Goal: Information Seeking & Learning: Find specific fact

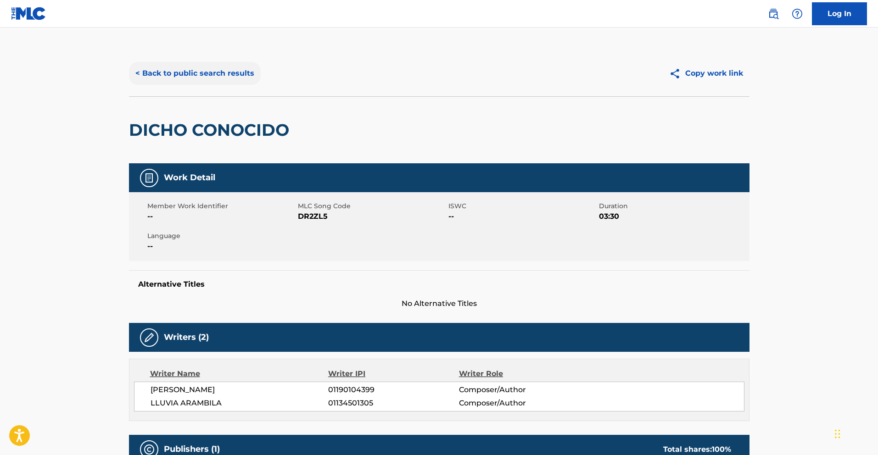
click at [146, 72] on button "< Back to public search results" at bounding box center [195, 73] width 132 height 23
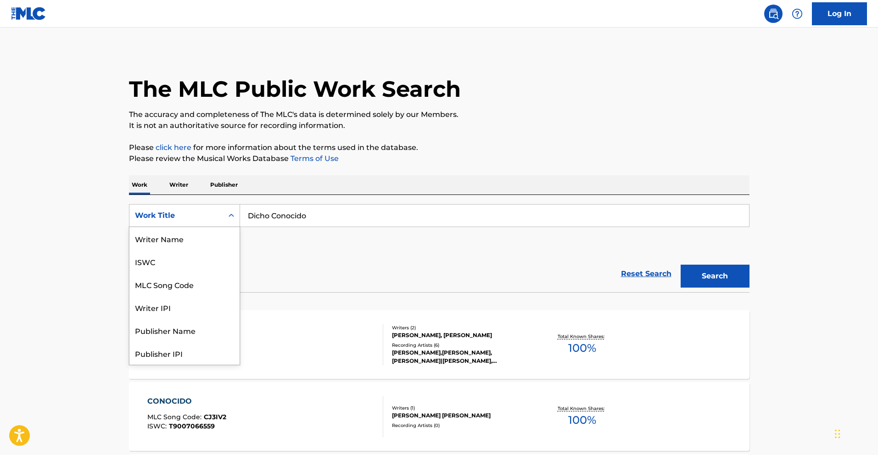
click at [226, 221] on div "Search Form" at bounding box center [231, 215] width 17 height 17
drag, startPoint x: 189, startPoint y: 257, endPoint x: 194, endPoint y: 256, distance: 5.1
click at [189, 257] on div "Writer IPI" at bounding box center [184, 261] width 110 height 23
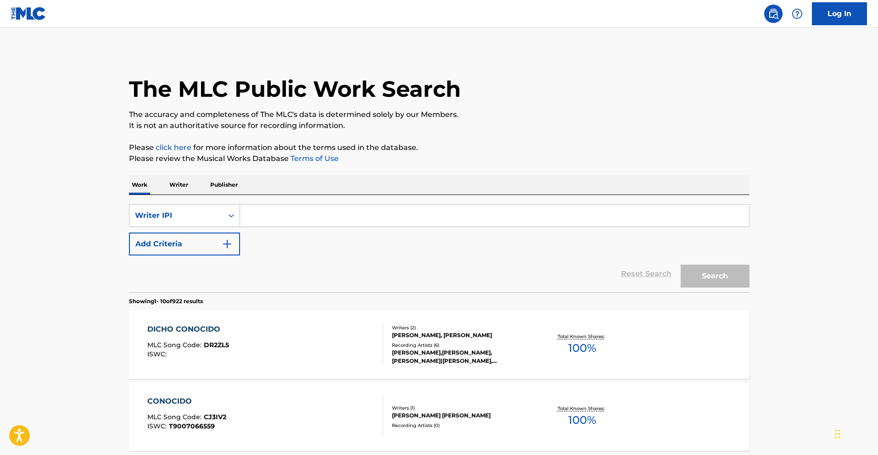
click at [314, 211] on input "Search Form" at bounding box center [494, 216] width 509 height 22
paste input "733583335"
click at [247, 216] on input "733583335" at bounding box center [494, 216] width 509 height 22
type input "00733583335"
click at [696, 272] on button "Search" at bounding box center [714, 276] width 69 height 23
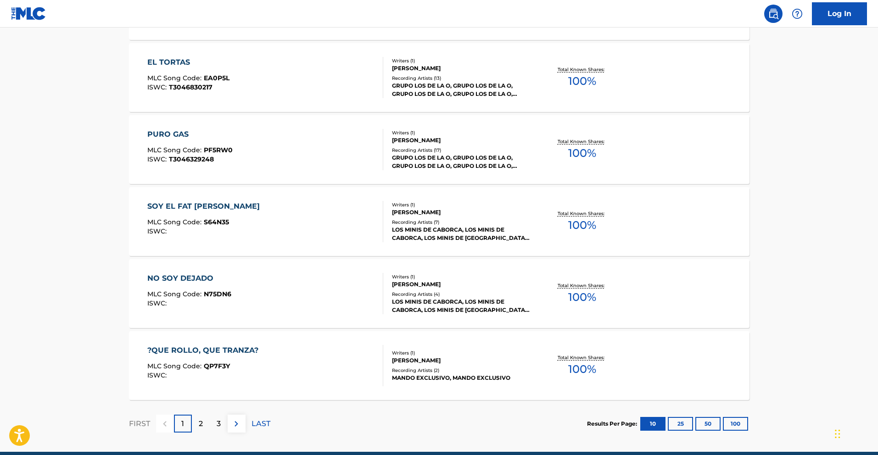
scroll to position [668, 0]
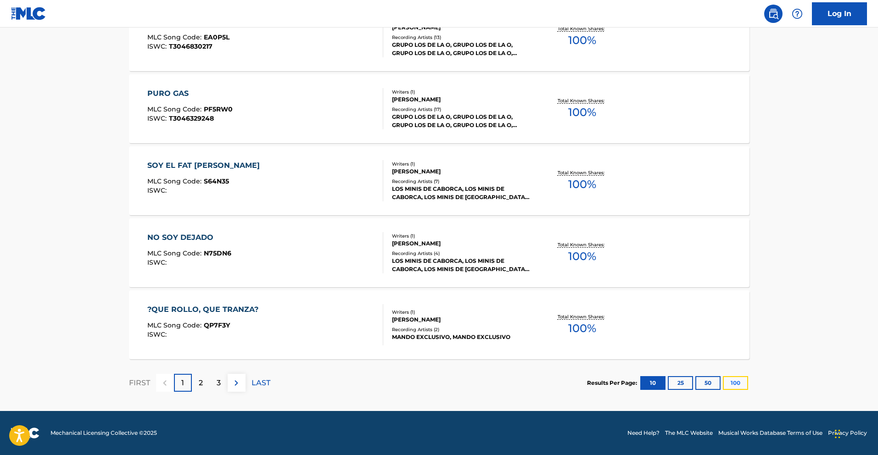
click at [734, 378] on button "100" at bounding box center [735, 383] width 25 height 14
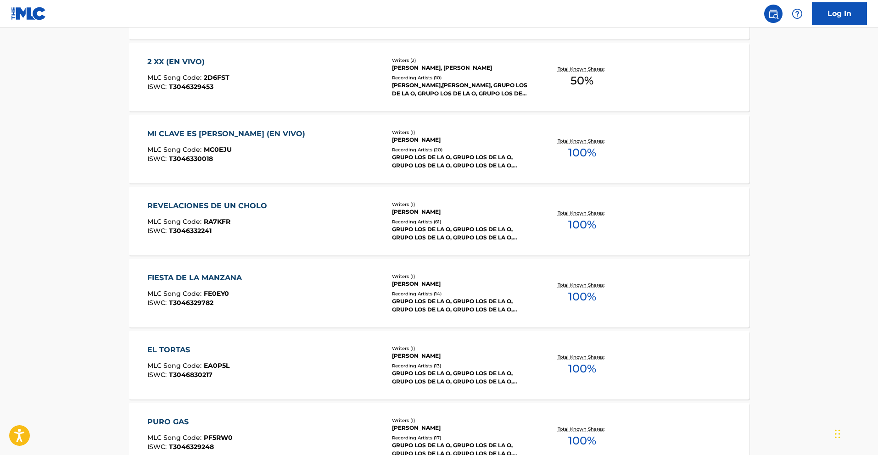
scroll to position [1687, 0]
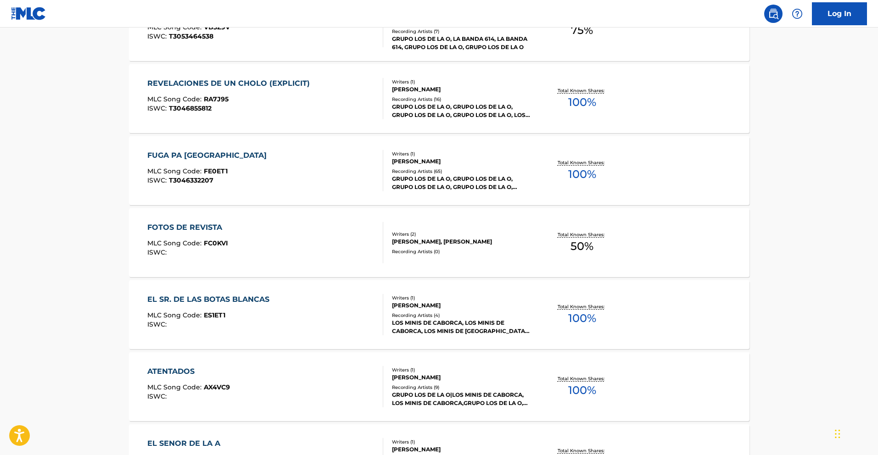
click at [246, 234] on div "FOTOS DE REVISTA MLC Song Code : FC0KVI ISWC :" at bounding box center [265, 242] width 236 height 41
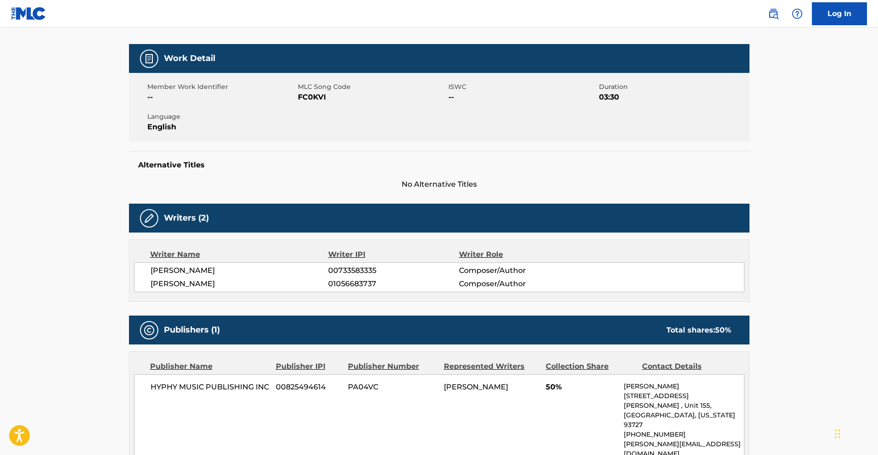
scroll to position [118, 0]
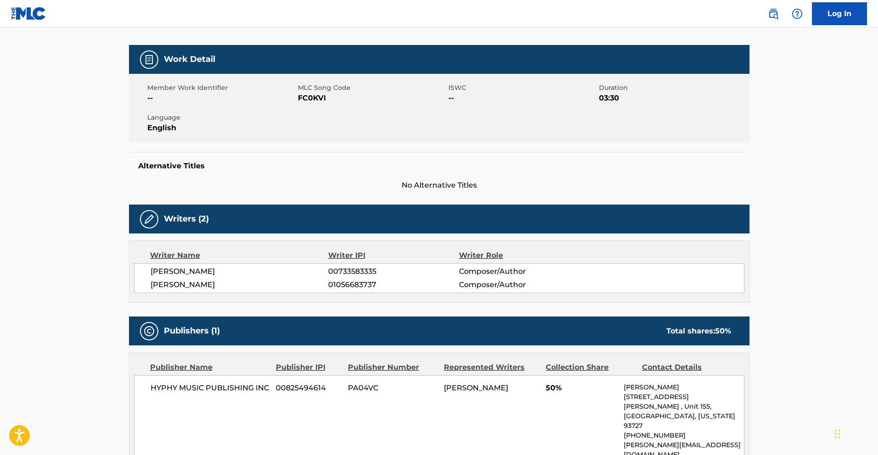
click at [338, 99] on span "FC0KVI" at bounding box center [372, 98] width 148 height 11
drag, startPoint x: 326, startPoint y: 98, endPoint x: 298, endPoint y: 99, distance: 28.5
click at [298, 99] on span "FC0KVI" at bounding box center [372, 98] width 148 height 11
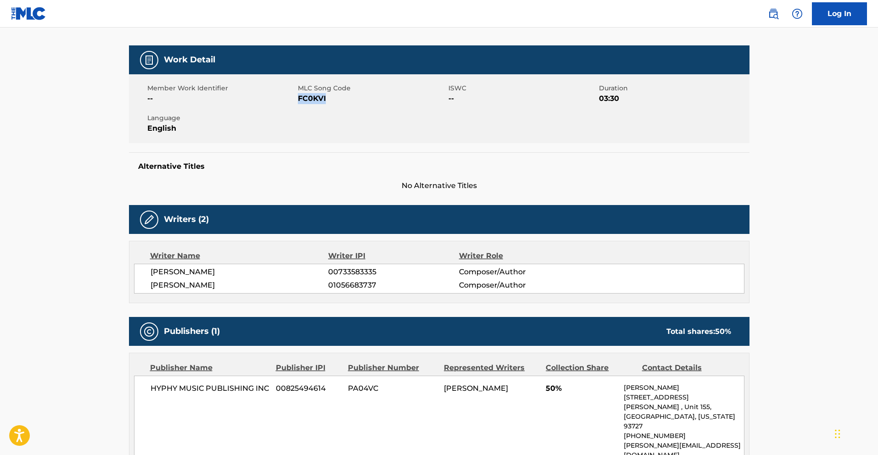
copy span "FC0KVI"
drag, startPoint x: 375, startPoint y: 273, endPoint x: 328, endPoint y: 275, distance: 47.3
click at [328, 275] on span "00733583335" at bounding box center [393, 272] width 130 height 11
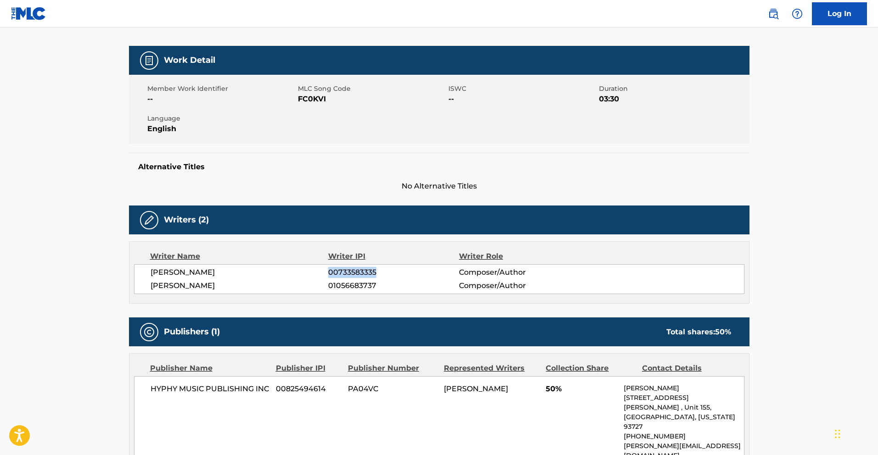
copy span "00733583335"
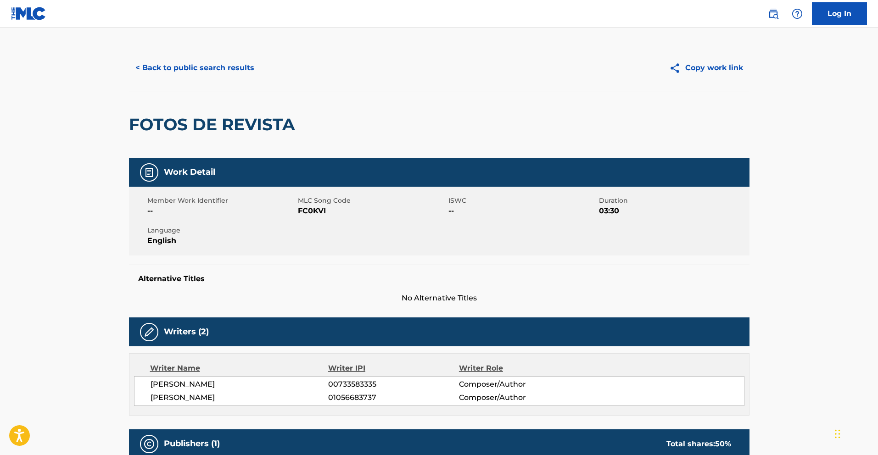
scroll to position [0, 0]
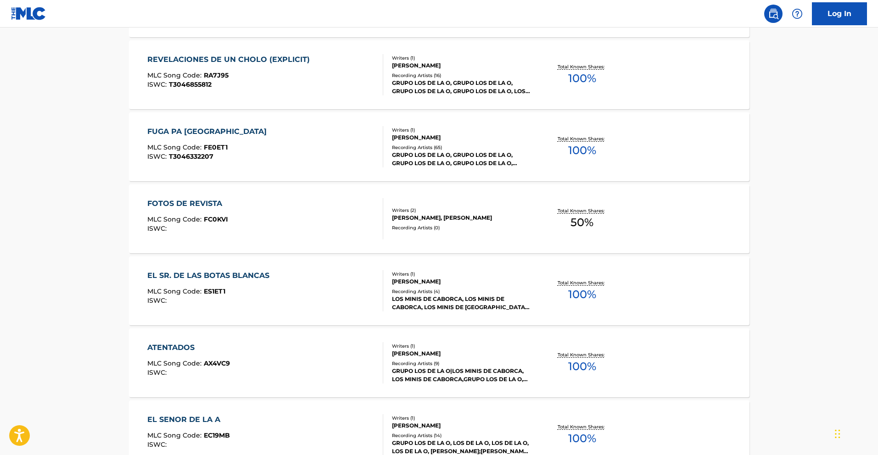
scroll to position [1182, 0]
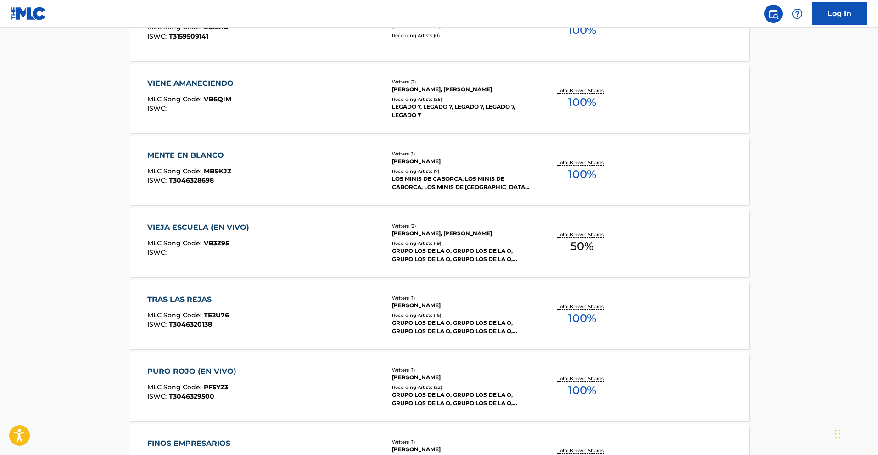
click at [220, 223] on div "VIEJA ESCUELA (EN VIVO)" at bounding box center [200, 227] width 106 height 11
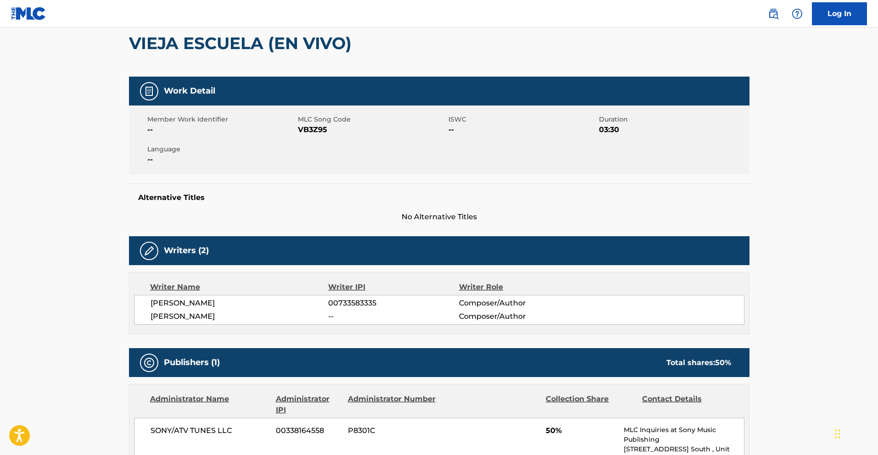
scroll to position [85, 0]
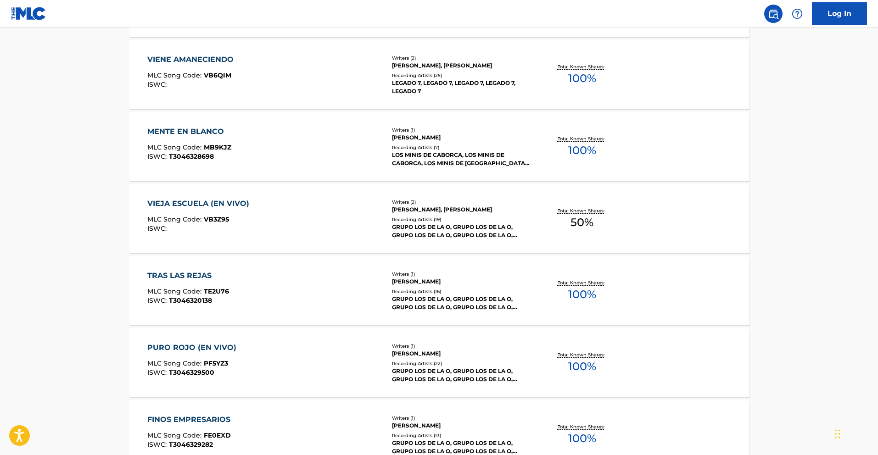
scroll to position [966, 0]
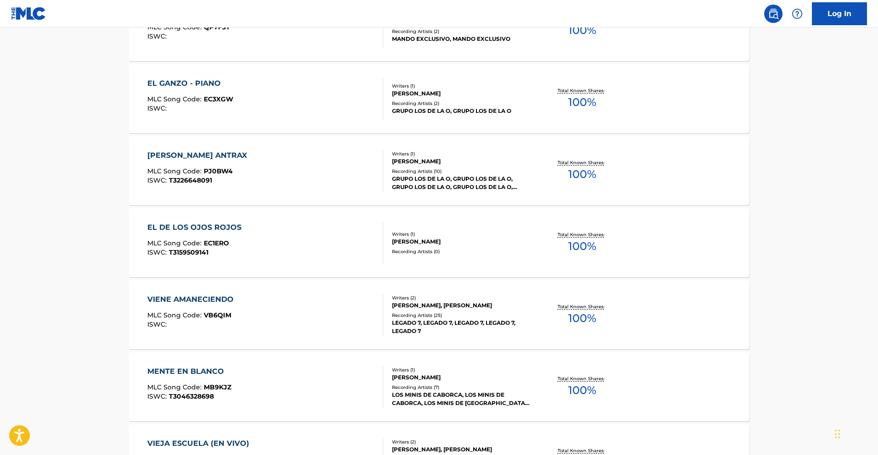
click at [222, 219] on div "EL DE LOS OJOS ROJOS MLC Song Code : EC1ERO ISWC : T3159509141 Writers ( 1 ) AN…" at bounding box center [439, 242] width 620 height 69
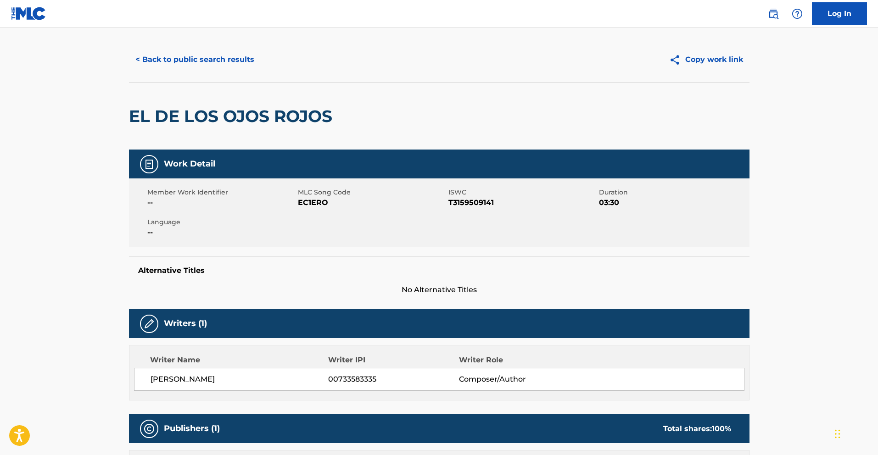
scroll to position [17, 0]
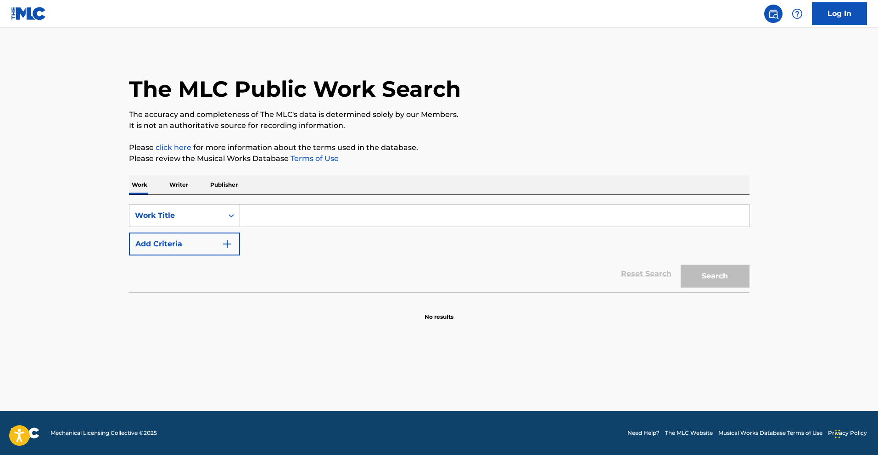
click at [181, 188] on p "Writer" at bounding box center [179, 184] width 24 height 19
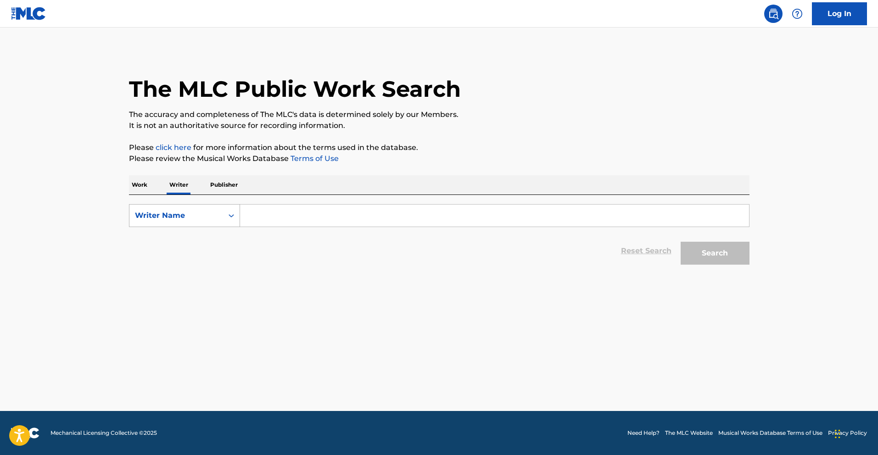
click at [228, 220] on icon "Search Form" at bounding box center [231, 215] width 9 height 9
click at [209, 239] on div "Writer IPI" at bounding box center [184, 238] width 110 height 23
click at [301, 217] on input "Search Form" at bounding box center [494, 216] width 509 height 22
paste input "733583335"
type input "00733583335"
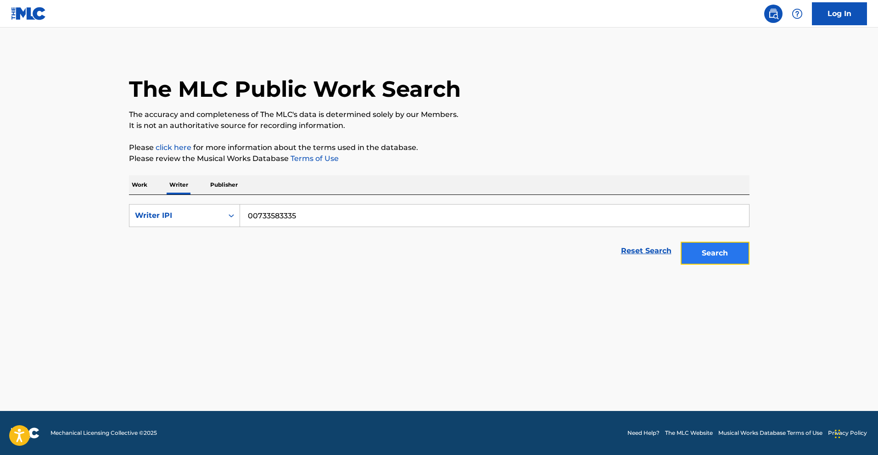
click at [714, 257] on button "Search" at bounding box center [714, 253] width 69 height 23
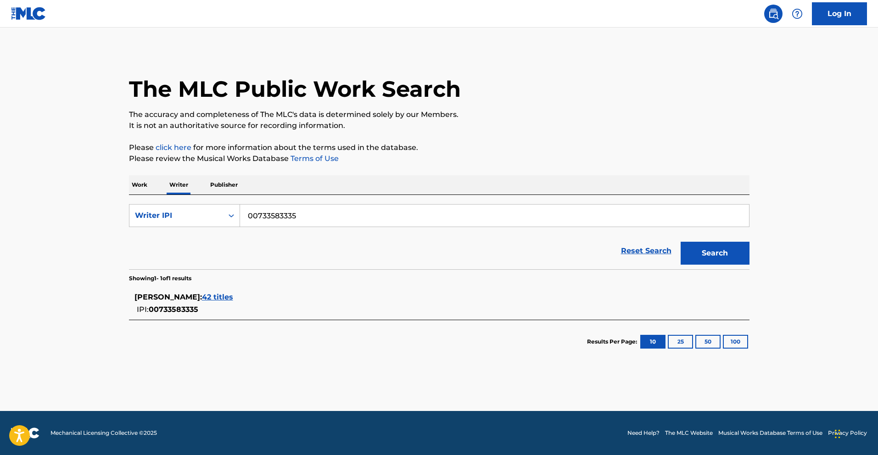
click at [231, 299] on span "42 titles" at bounding box center [217, 297] width 31 height 9
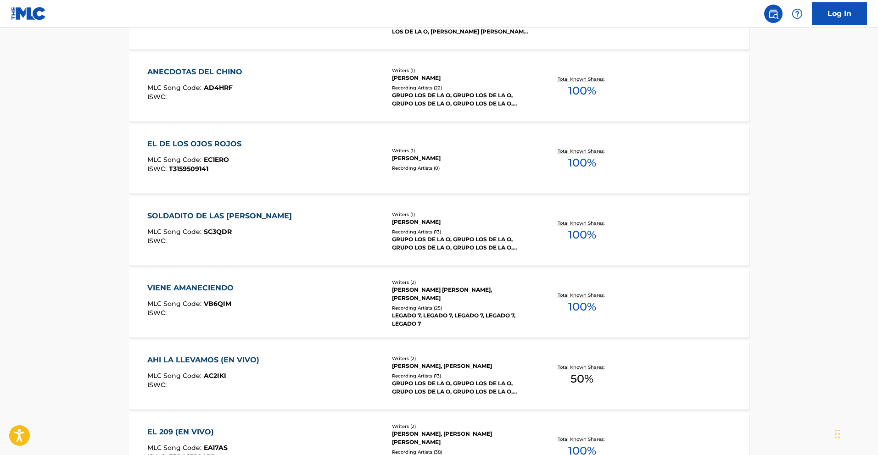
scroll to position [668, 0]
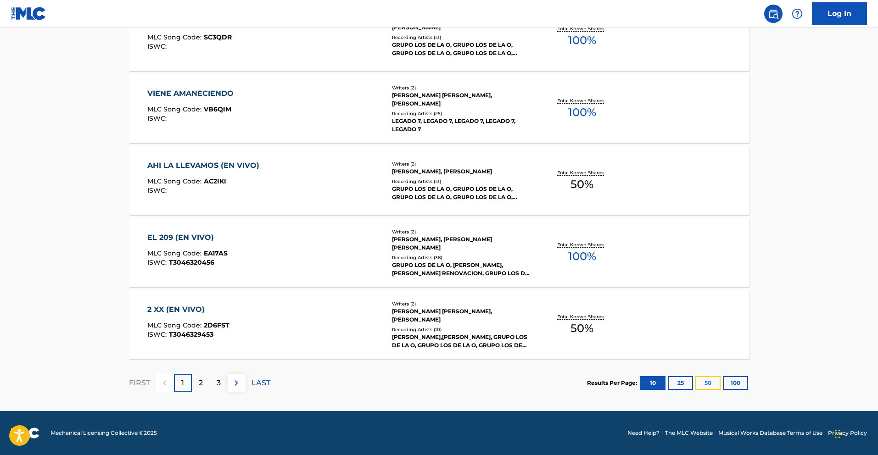
click at [708, 383] on button "50" at bounding box center [707, 383] width 25 height 14
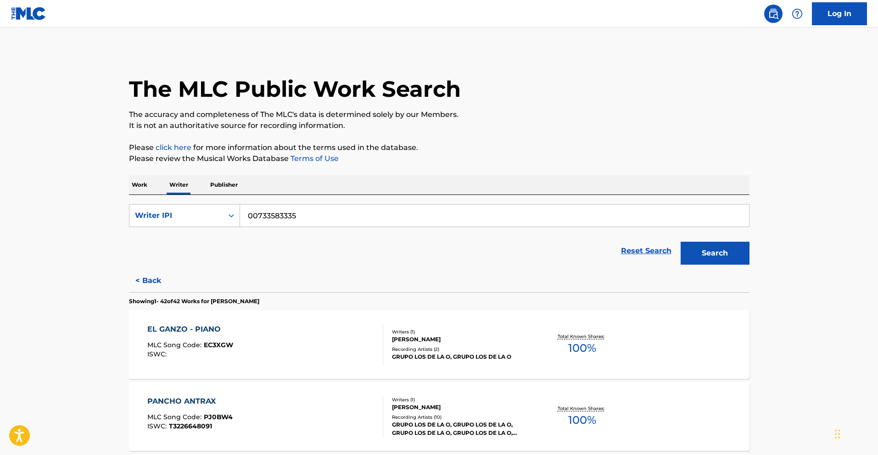
scroll to position [462, 0]
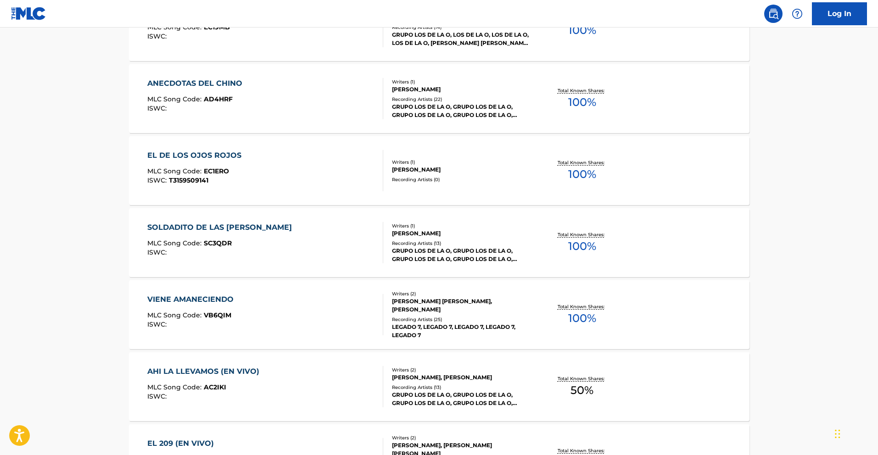
click at [205, 242] on span "SC3QDR" at bounding box center [218, 243] width 28 height 8
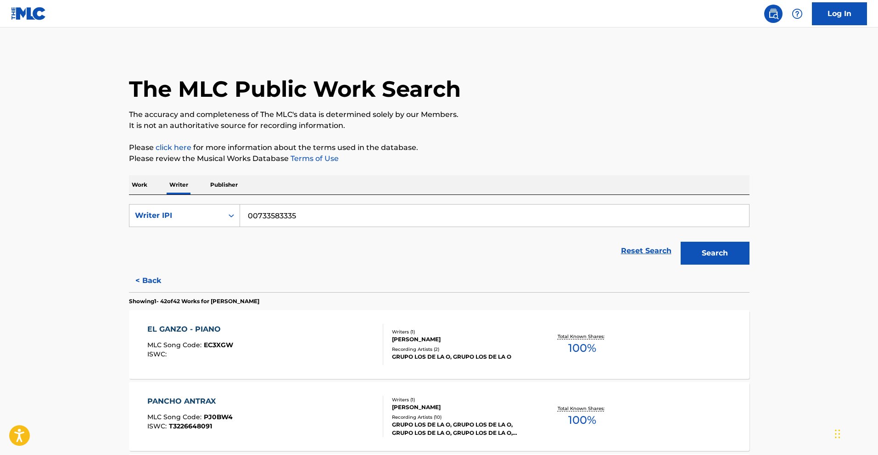
scroll to position [246, 0]
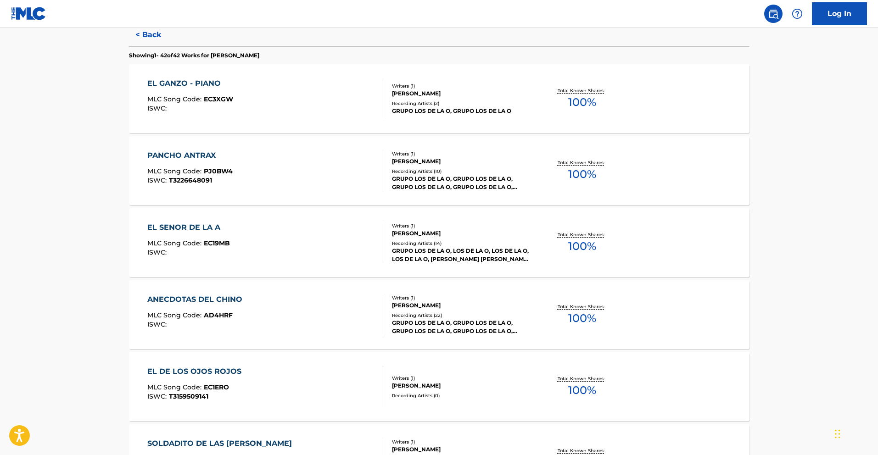
click at [213, 229] on div "EL SENOR DE LA A" at bounding box center [188, 227] width 83 height 11
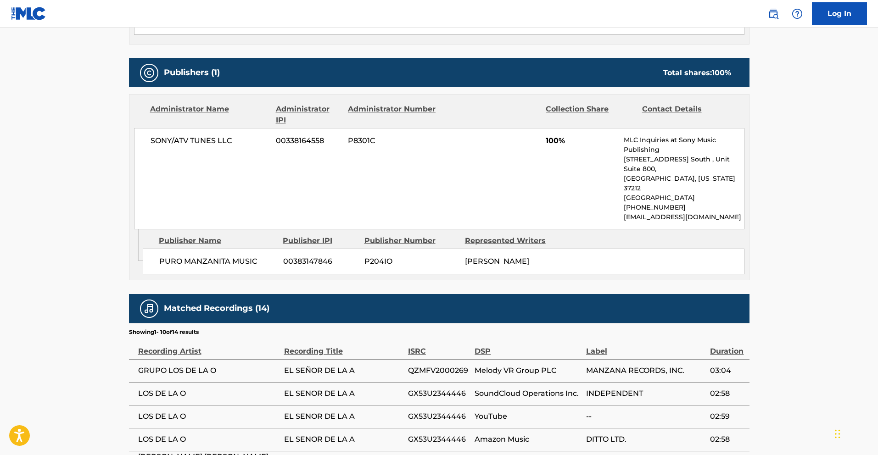
scroll to position [370, 0]
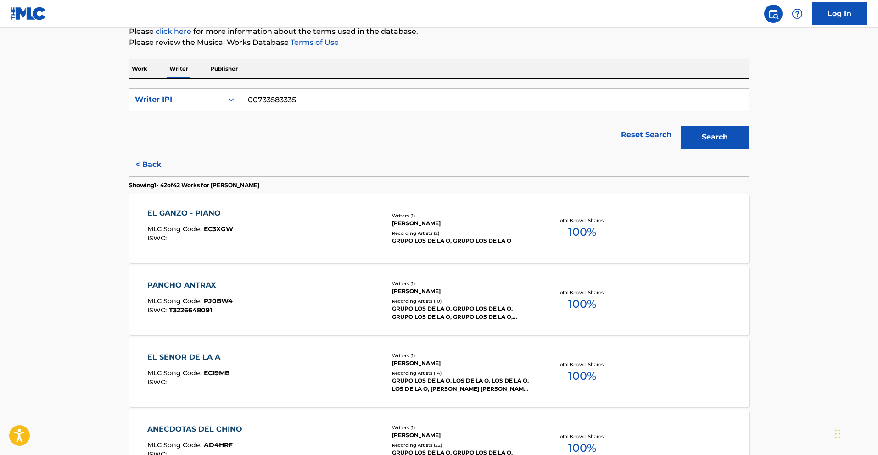
scroll to position [117, 0]
click at [188, 283] on div "PANCHO ANTRAX" at bounding box center [189, 283] width 85 height 11
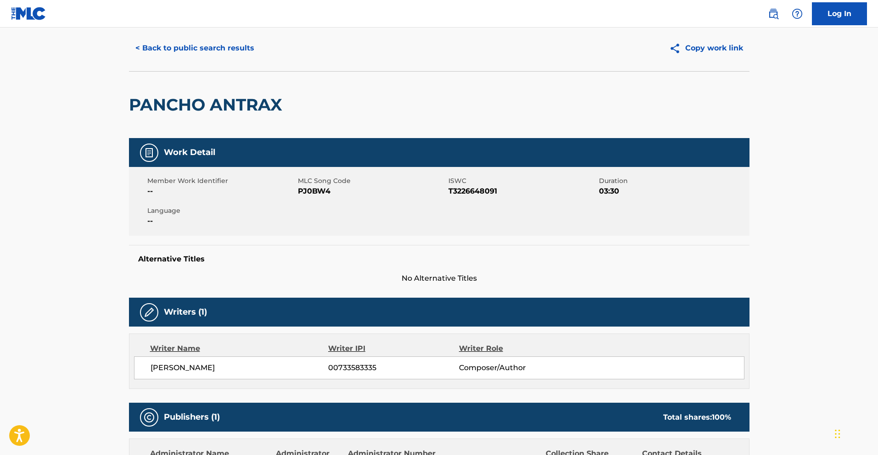
scroll to position [21, 0]
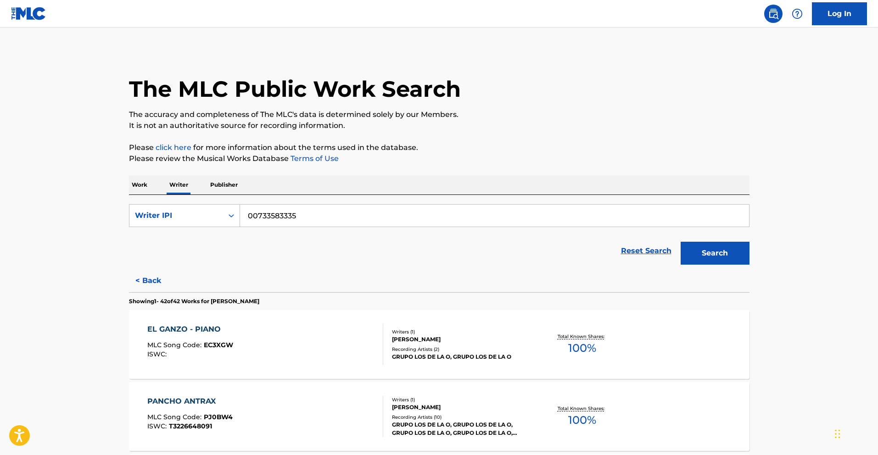
scroll to position [318, 0]
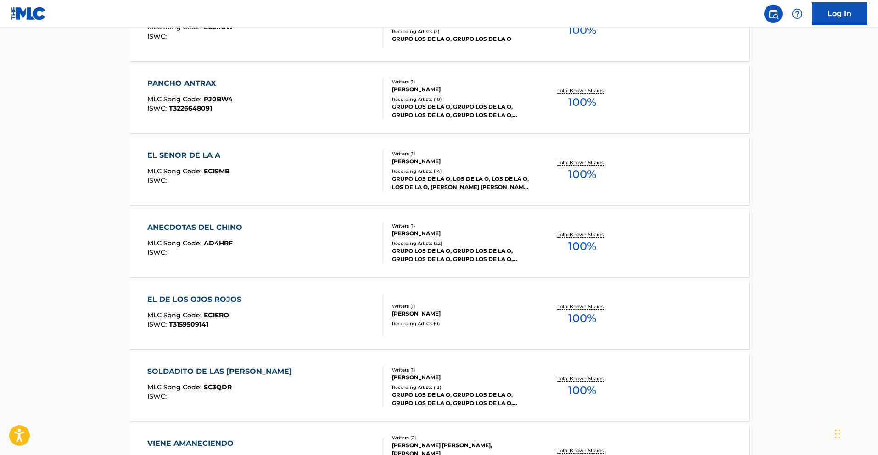
click at [223, 222] on div "ANECDOTAS DEL CHINO" at bounding box center [197, 227] width 100 height 11
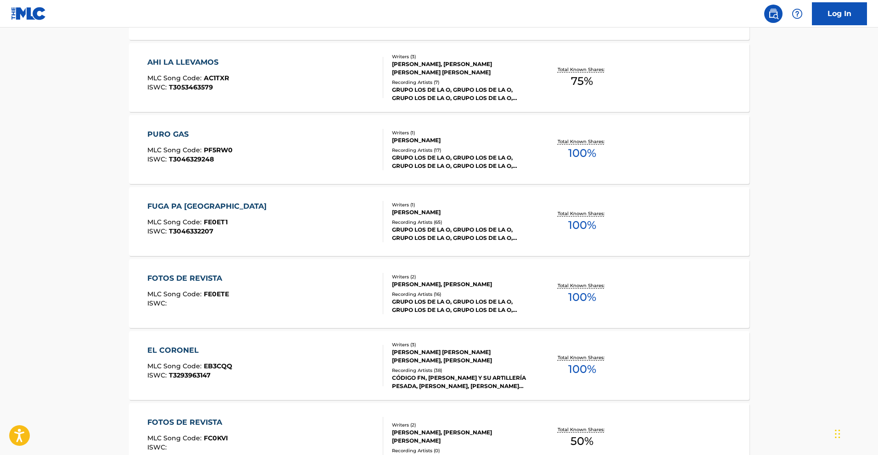
scroll to position [1470, 0]
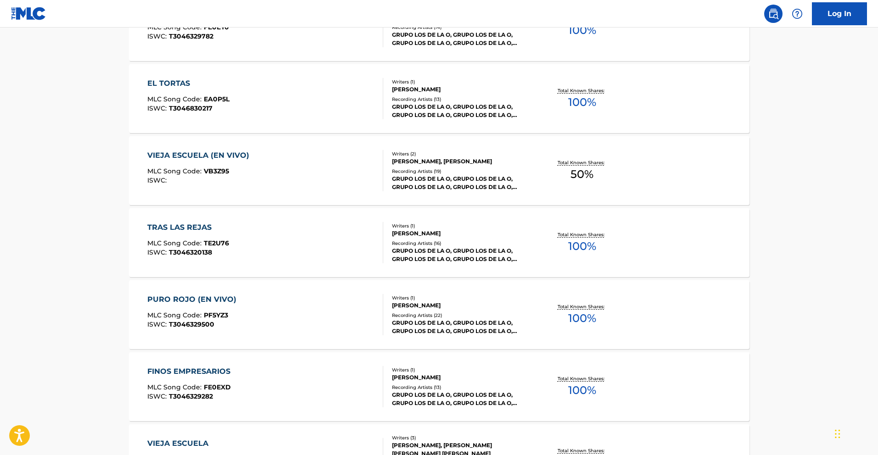
click at [198, 228] on div "TRAS LAS REJAS" at bounding box center [188, 227] width 82 height 11
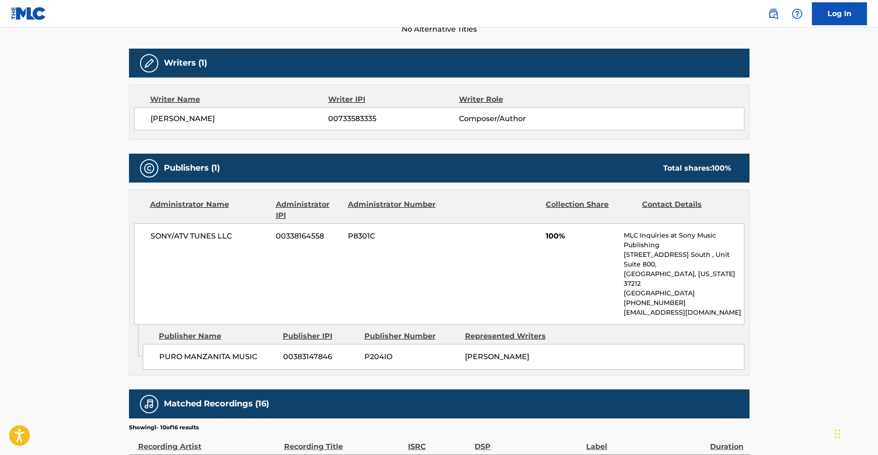
scroll to position [275, 0]
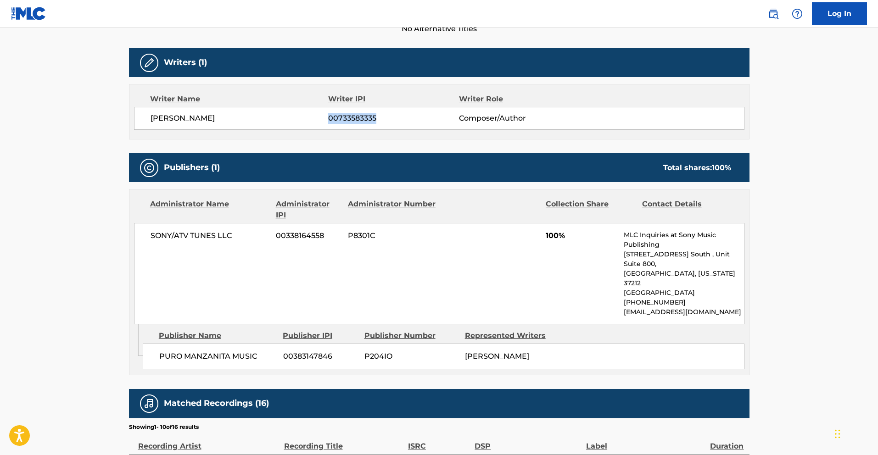
drag, startPoint x: 376, startPoint y: 118, endPoint x: 328, endPoint y: 121, distance: 47.4
click at [328, 121] on span "00733583335" at bounding box center [393, 118] width 130 height 11
copy span "00733583335"
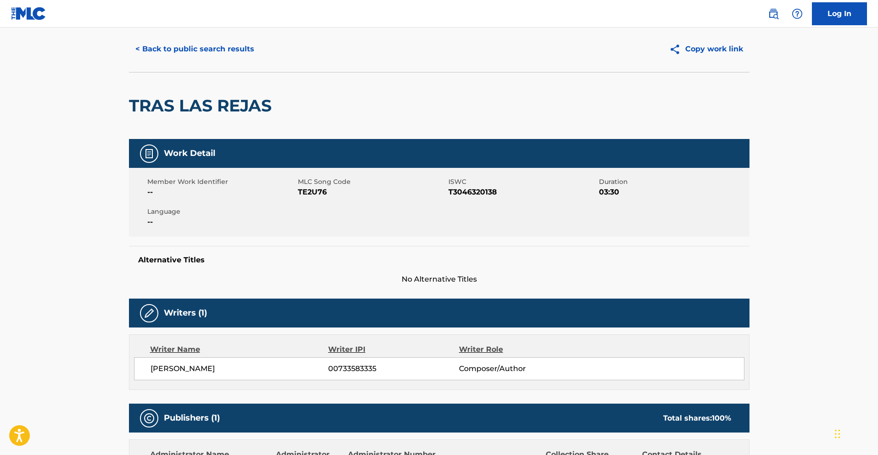
scroll to position [0, 0]
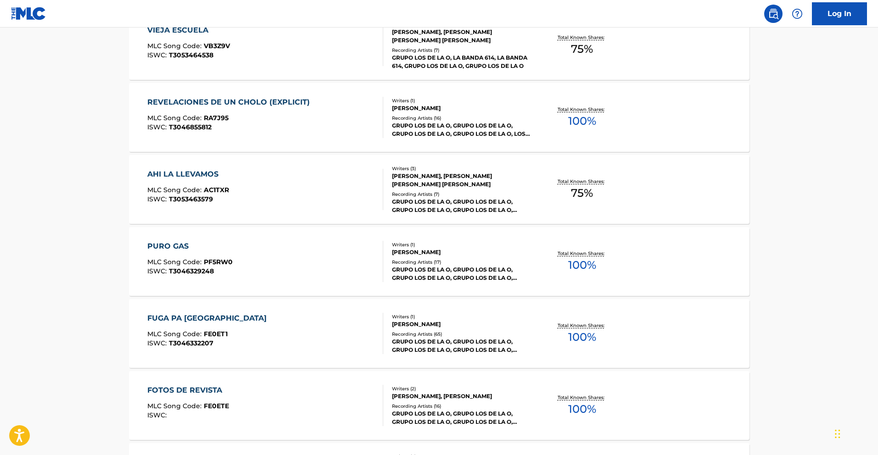
scroll to position [1614, 0]
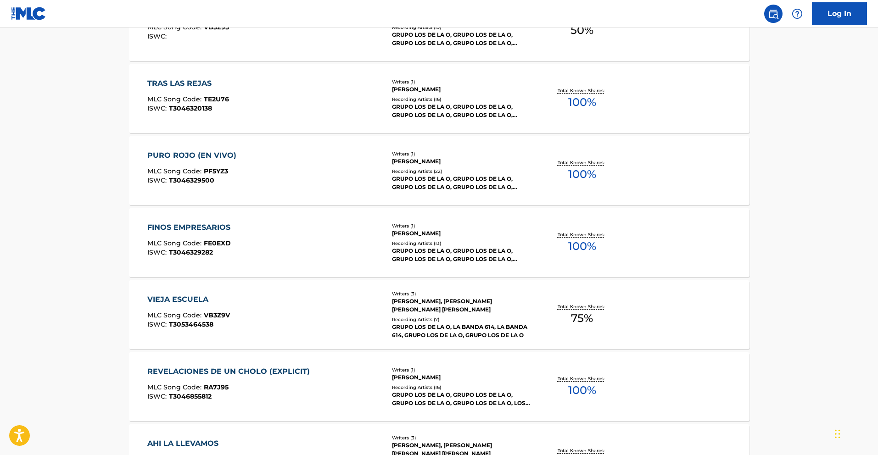
click at [188, 228] on div "FINOS EMPRESARIOS" at bounding box center [191, 227] width 88 height 11
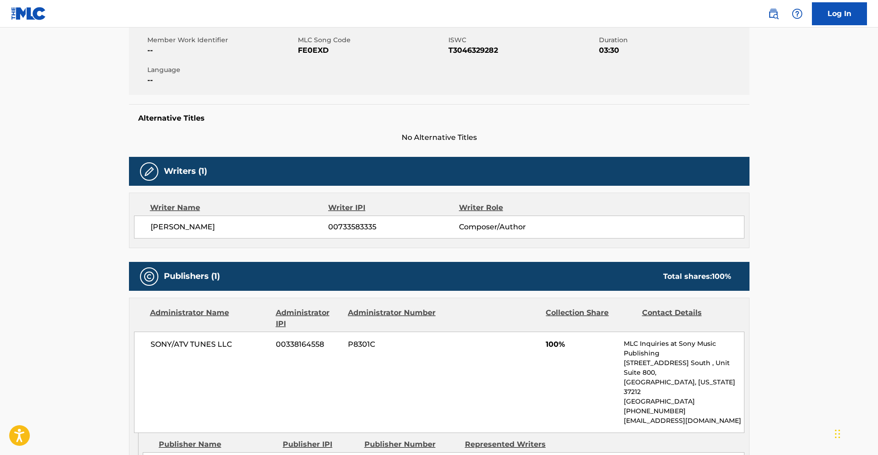
scroll to position [40, 0]
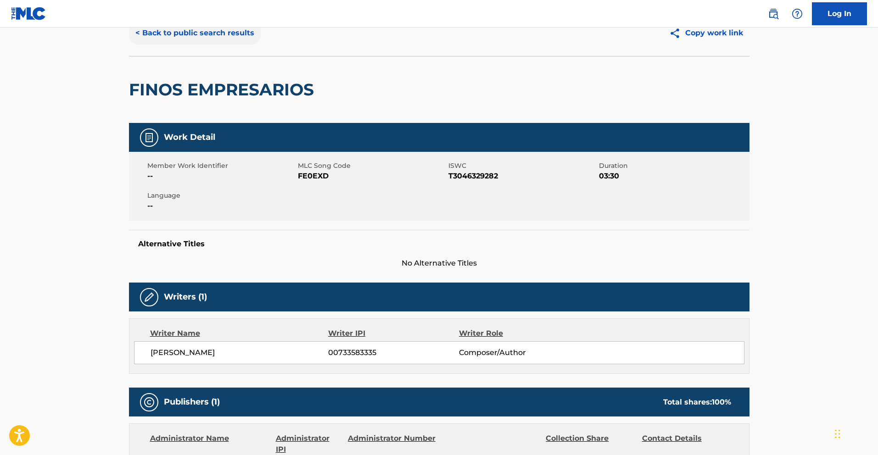
click at [159, 36] on button "< Back to public search results" at bounding box center [195, 33] width 132 height 23
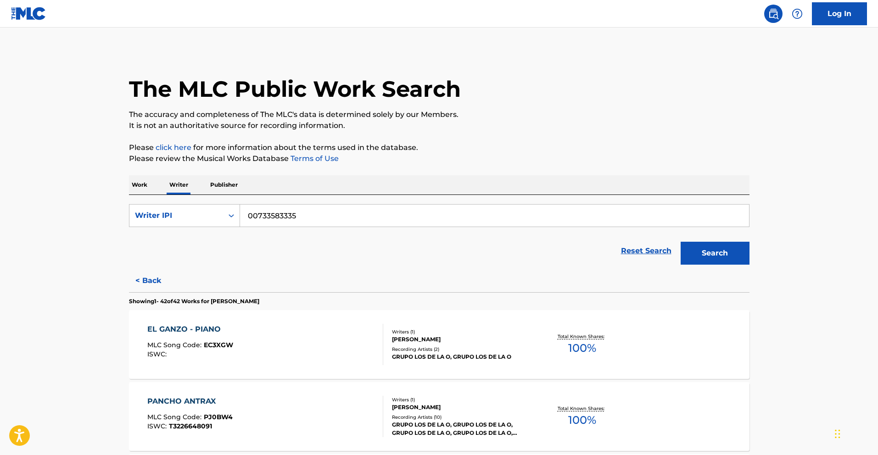
click at [143, 185] on p "Work" at bounding box center [139, 184] width 21 height 19
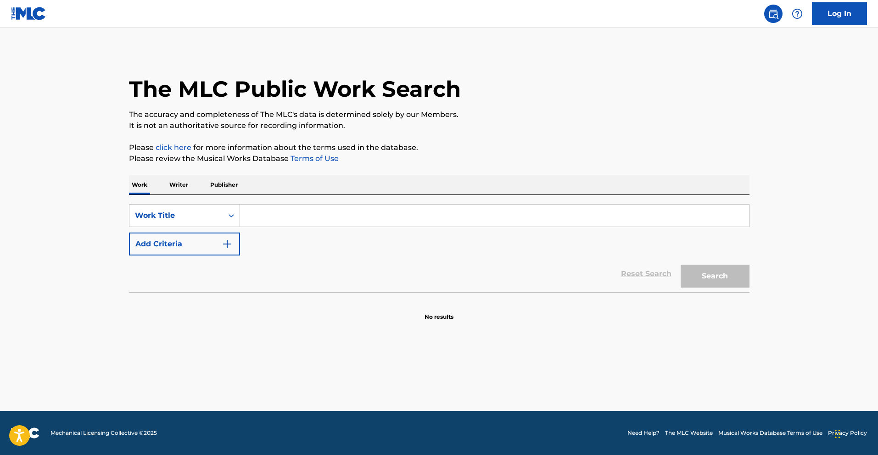
click at [274, 217] on input "Search Form" at bounding box center [494, 216] width 509 height 22
paste input "Pura Manzanita"
type input "Pura Manzanita"
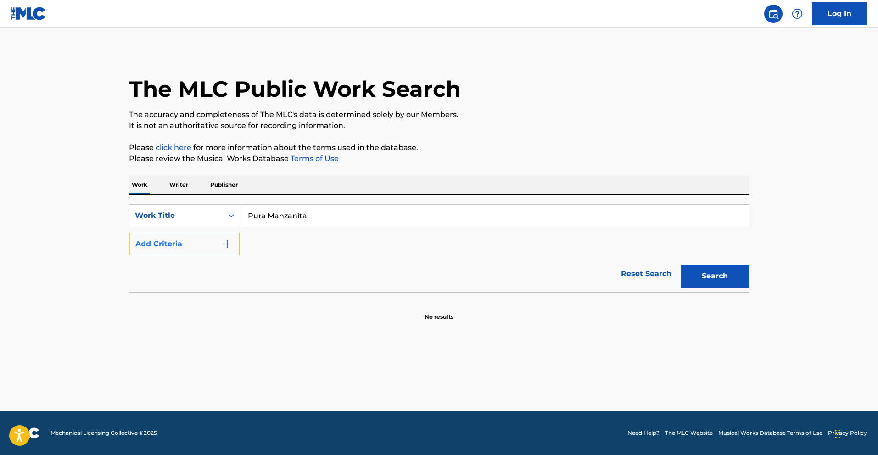
click at [234, 243] on button "Add Criteria" at bounding box center [184, 244] width 111 height 23
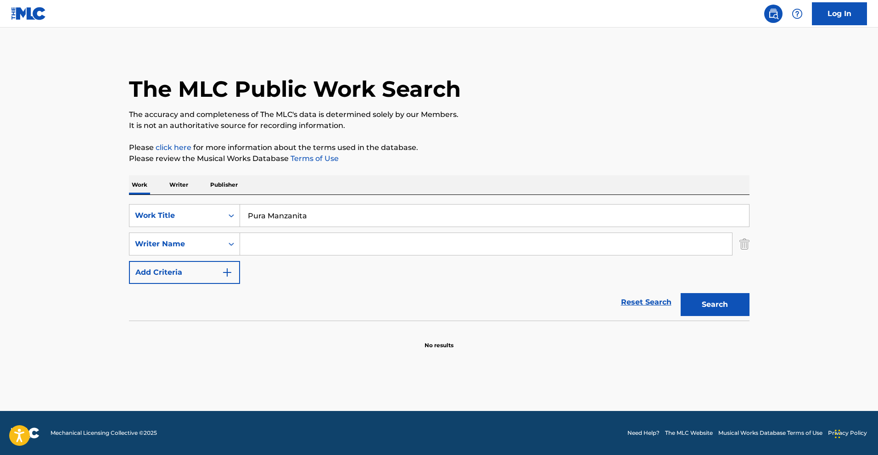
click at [297, 240] on input "Search Form" at bounding box center [486, 244] width 492 height 22
paste input "[PERSON_NAME]"
type input "[PERSON_NAME]"
click at [740, 303] on button "Search" at bounding box center [714, 304] width 69 height 23
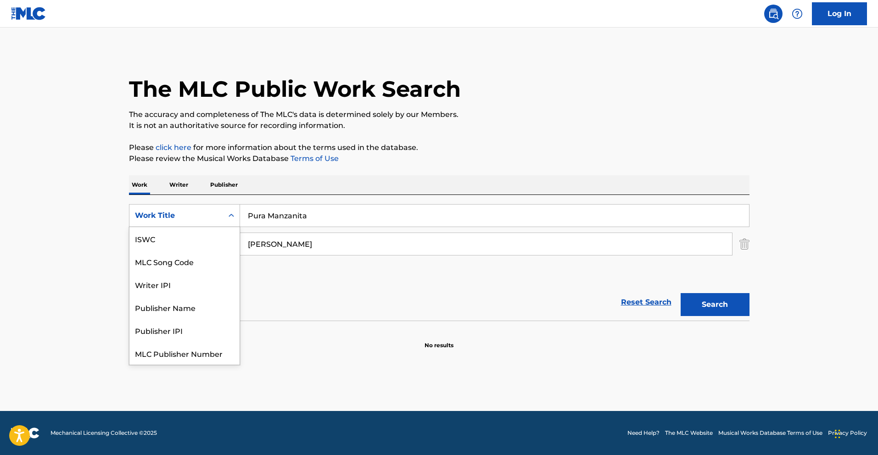
click at [232, 219] on icon "Search Form" at bounding box center [231, 215] width 9 height 9
click at [212, 272] on div "Writer IPI" at bounding box center [184, 261] width 110 height 23
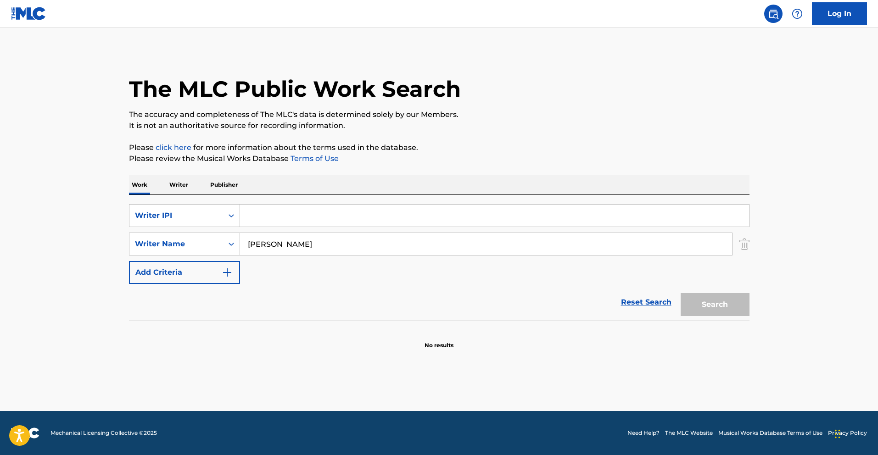
click at [302, 217] on input "Search Form" at bounding box center [494, 216] width 509 height 22
paste input "372727053"
type input "00372727053"
drag, startPoint x: 319, startPoint y: 247, endPoint x: 177, endPoint y: 237, distance: 142.2
click at [178, 237] on div "SearchWithCriteria601be383-f5b9-448c-9cd1-097a92872ee4 Writer Name [PERSON_NAME]" at bounding box center [439, 244] width 620 height 23
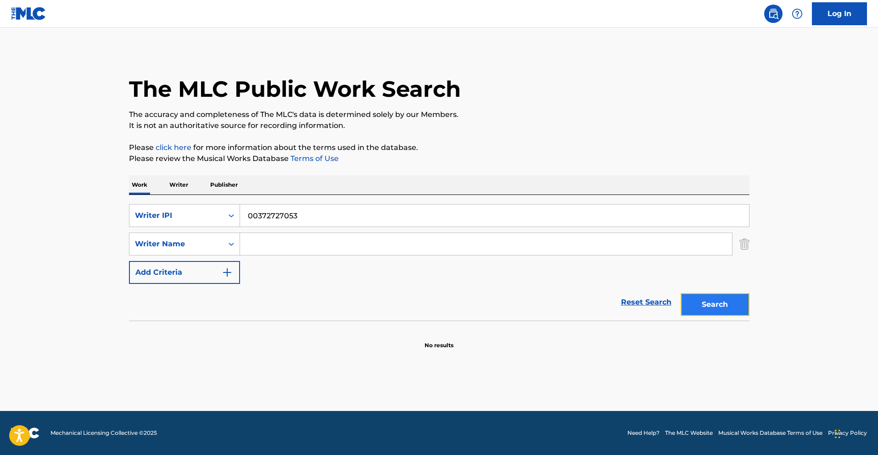
click at [686, 301] on button "Search" at bounding box center [714, 304] width 69 height 23
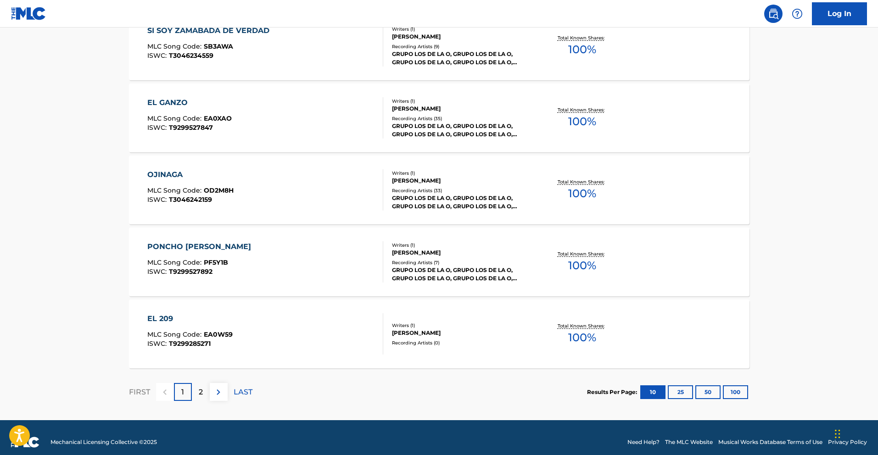
scroll to position [696, 0]
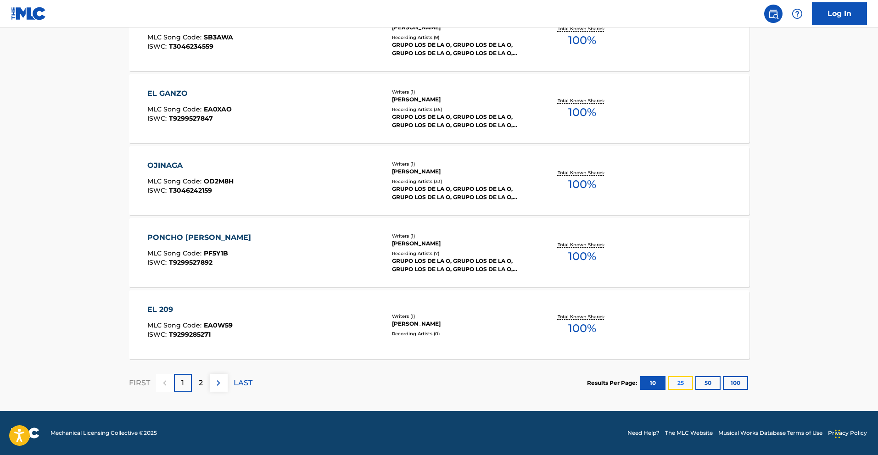
click at [679, 380] on button "25" at bounding box center [680, 383] width 25 height 14
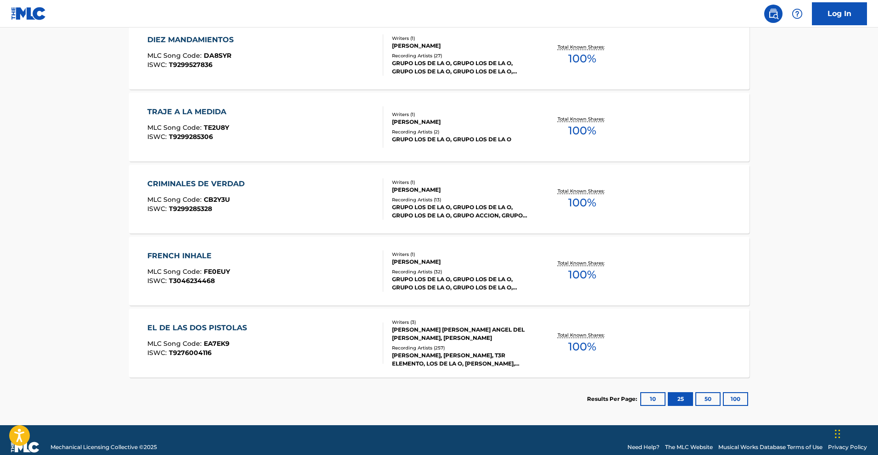
scroll to position [1124, 0]
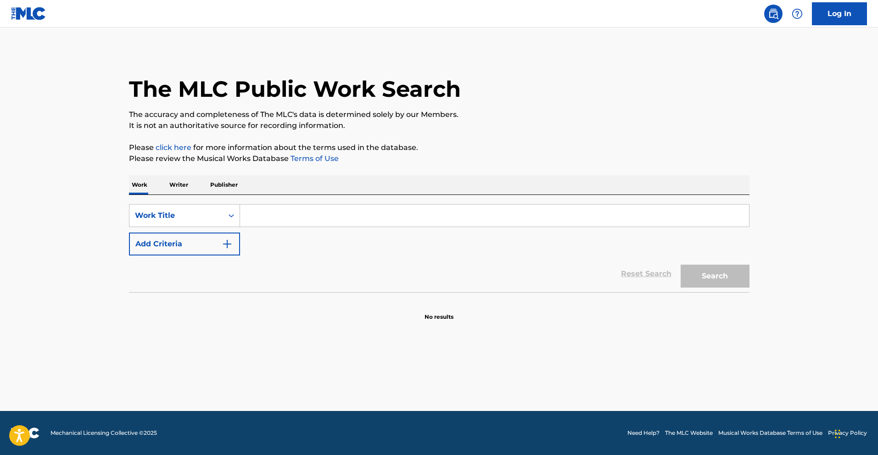
click at [273, 216] on input "Search Form" at bounding box center [494, 216] width 509 height 22
paste input "FUGA PA [GEOGRAPHIC_DATA]"
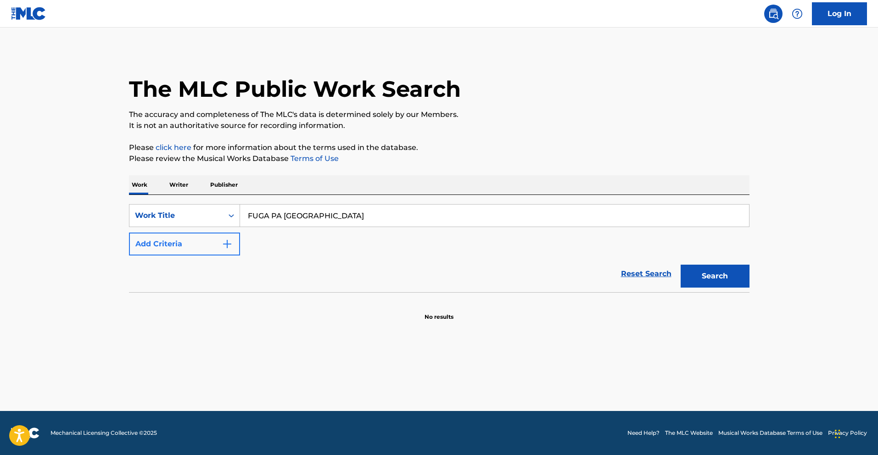
type input "FUGA PA [GEOGRAPHIC_DATA]"
click at [216, 246] on button "Add Criteria" at bounding box center [184, 244] width 111 height 23
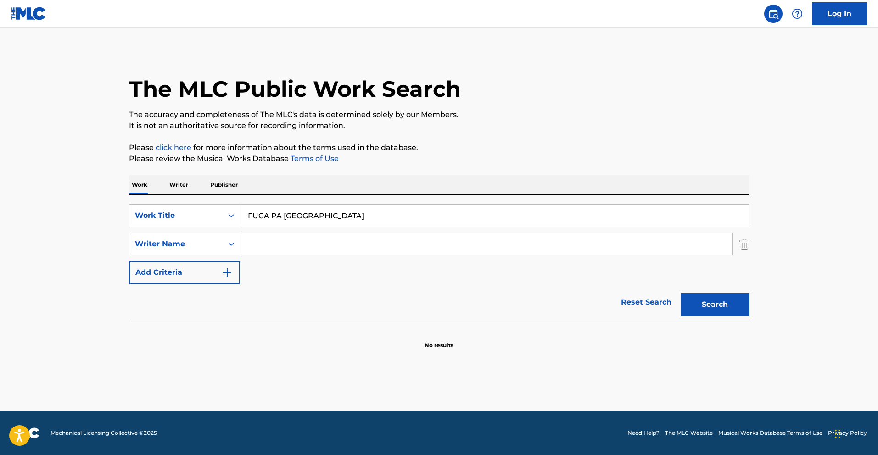
click at [289, 236] on input "Search Form" at bounding box center [486, 244] width 492 height 22
paste input "[PERSON_NAME]"
type input "[PERSON_NAME]"
click at [724, 301] on button "Search" at bounding box center [714, 304] width 69 height 23
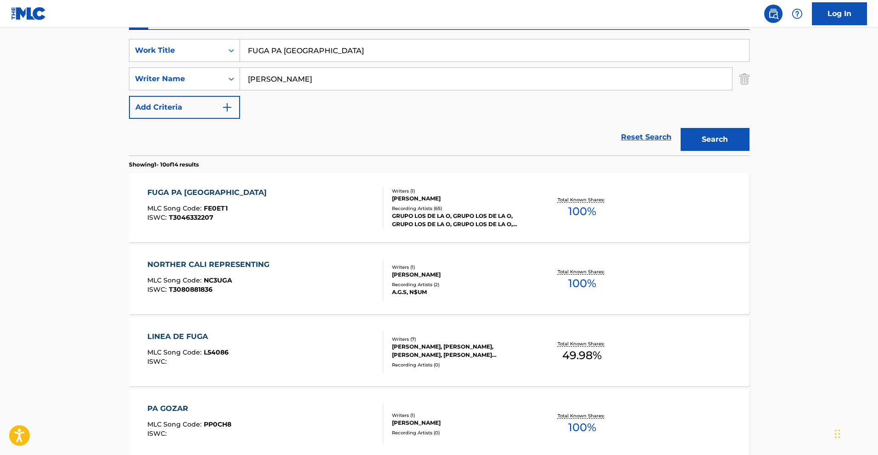
scroll to position [168, 0]
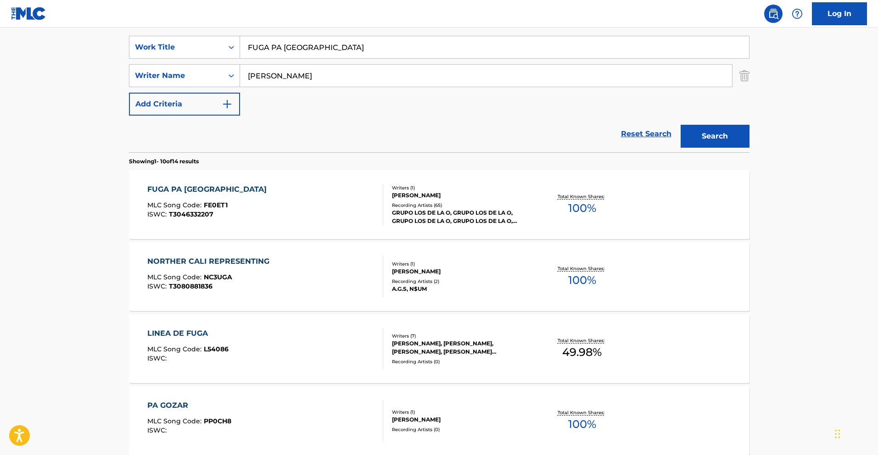
click at [189, 189] on div "FUGA PA [GEOGRAPHIC_DATA]" at bounding box center [209, 189] width 124 height 11
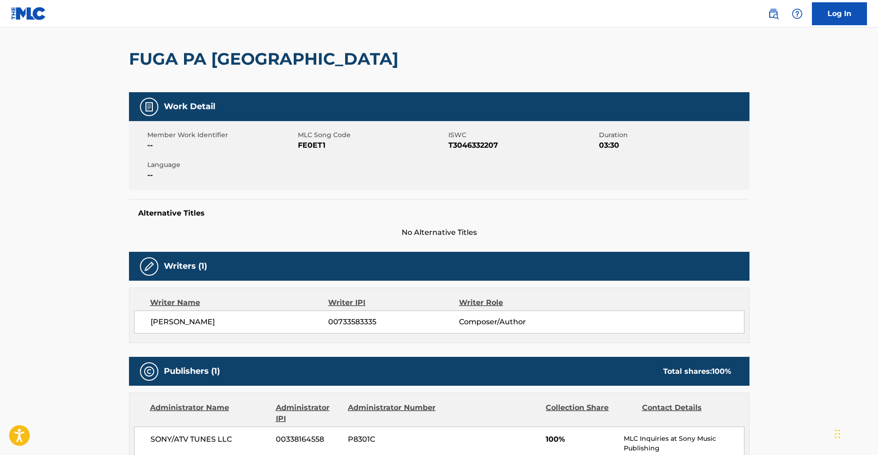
scroll to position [40, 0]
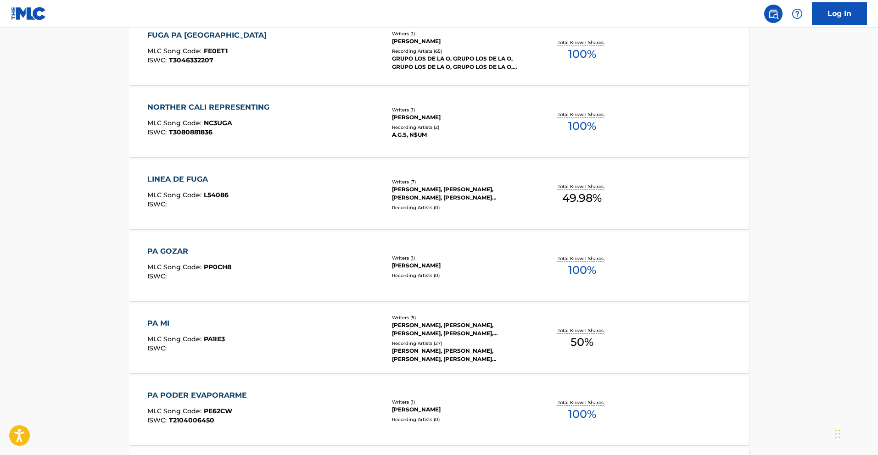
scroll to position [696, 0]
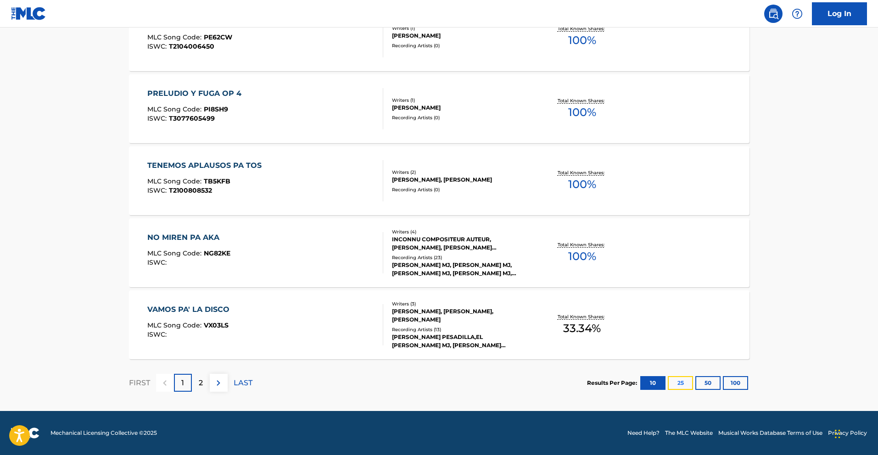
click at [689, 380] on button "25" at bounding box center [680, 383] width 25 height 14
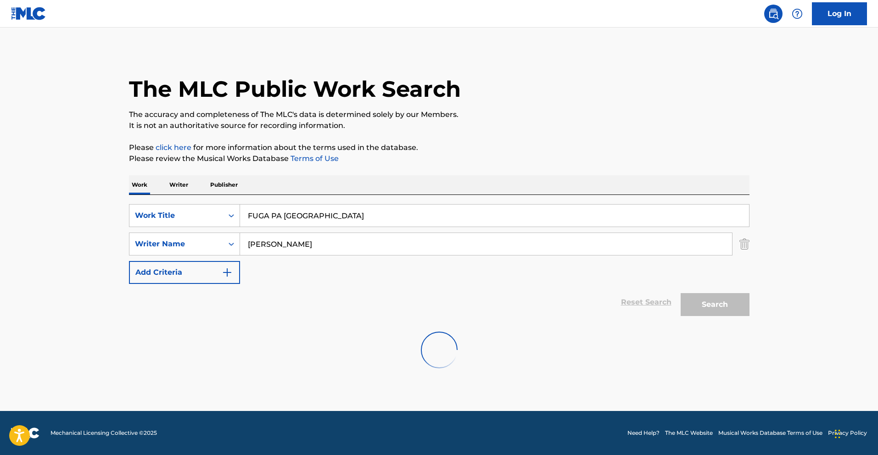
scroll to position [0, 0]
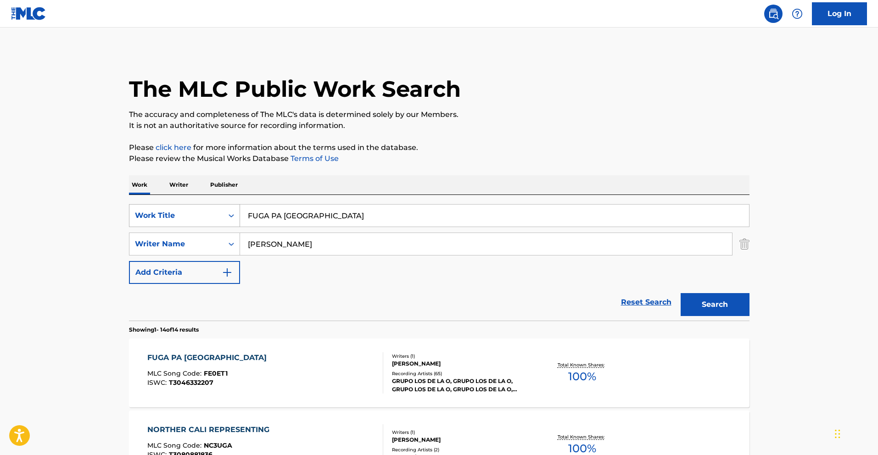
drag, startPoint x: 312, startPoint y: 217, endPoint x: 193, endPoint y: 214, distance: 119.8
click at [190, 214] on div "SearchWithCriteria013e72cf-d724-4bd8-841a-7961c132e85d Work Title FUGA PA CALI" at bounding box center [439, 215] width 620 height 23
paste input "MENTE EN [PERSON_NAME]"
type input "MENTE EN [PERSON_NAME]"
click at [735, 313] on button "Search" at bounding box center [714, 304] width 69 height 23
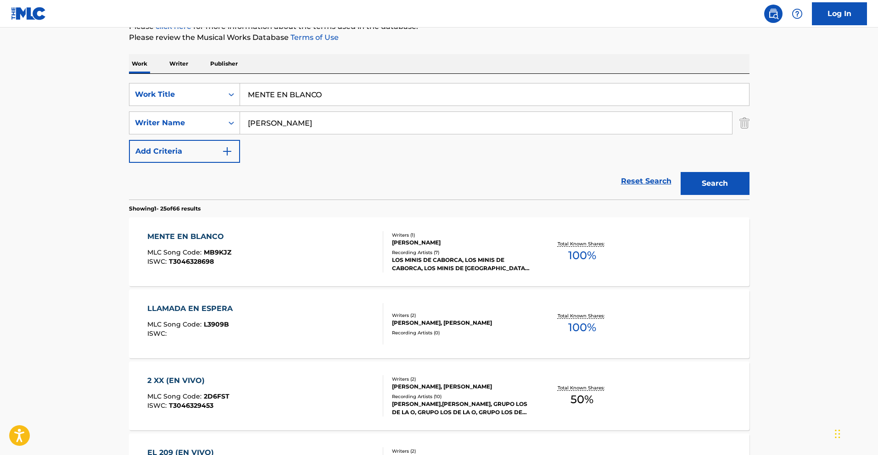
scroll to position [122, 0]
click at [215, 238] on div "MENTE EN [PERSON_NAME]" at bounding box center [189, 235] width 84 height 11
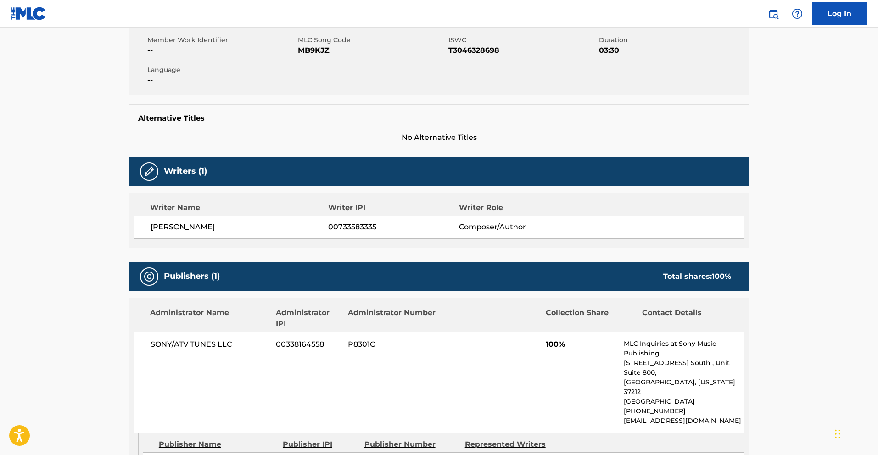
scroll to position [169, 0]
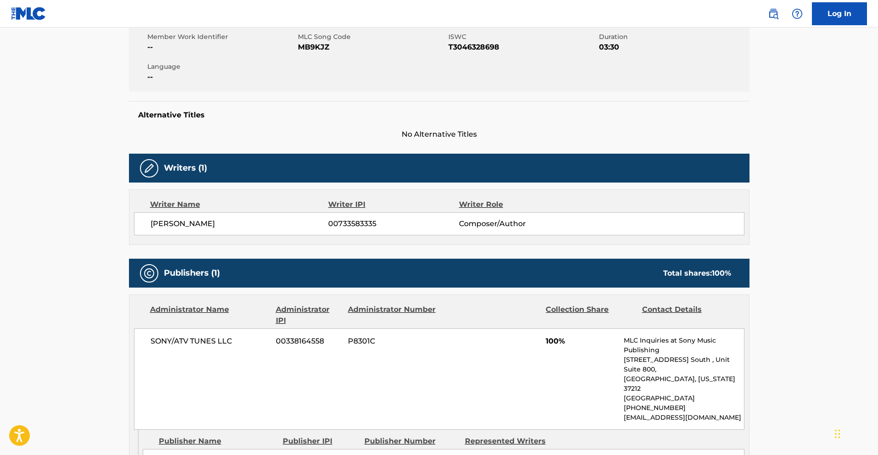
scroll to position [122, 0]
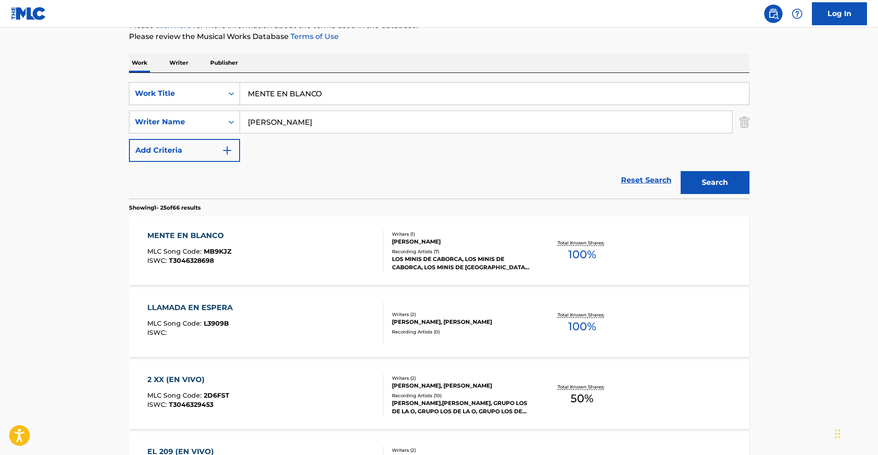
click at [214, 244] on div "MENTE EN BLANCO MLC Song Code : MB9KJZ ISWC : T3046328698" at bounding box center [189, 250] width 84 height 41
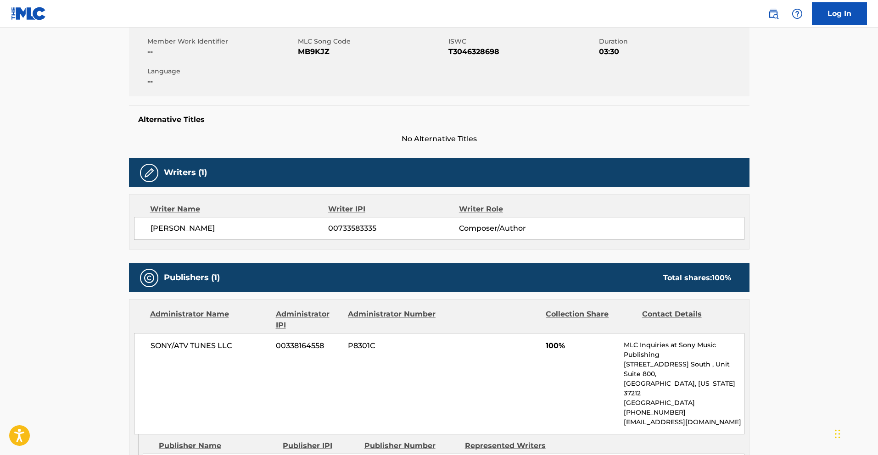
scroll to position [173, 0]
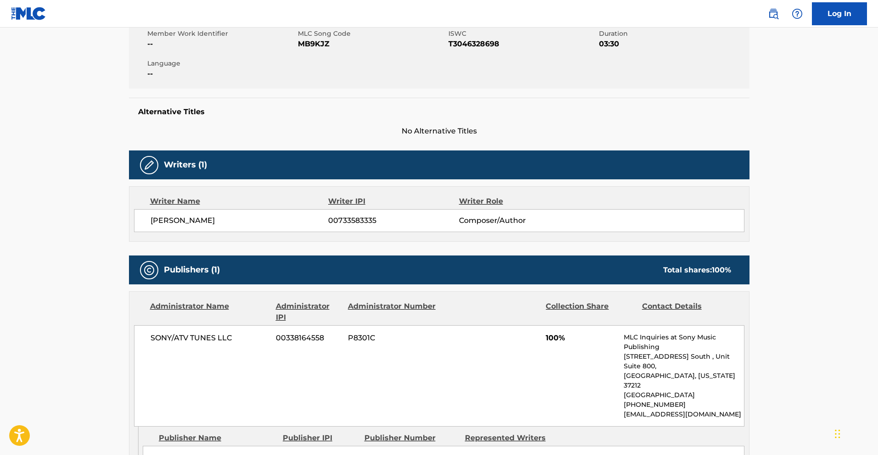
drag, startPoint x: 376, startPoint y: 228, endPoint x: 377, endPoint y: 224, distance: 4.8
click at [377, 225] on div "ANDRES GARCIA 00733583335 Composer/Author" at bounding box center [439, 220] width 610 height 23
drag, startPoint x: 377, startPoint y: 222, endPoint x: 328, endPoint y: 224, distance: 48.2
click at [328, 224] on span "00733583335" at bounding box center [393, 220] width 130 height 11
copy span "00733583335"
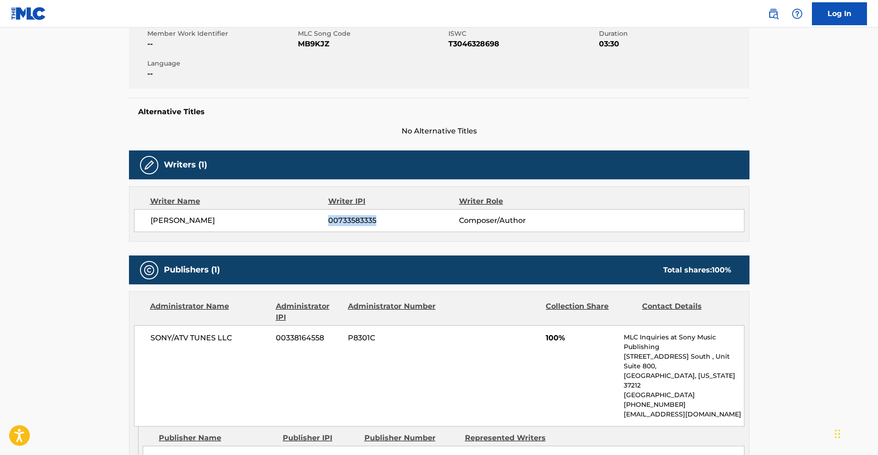
scroll to position [122, 0]
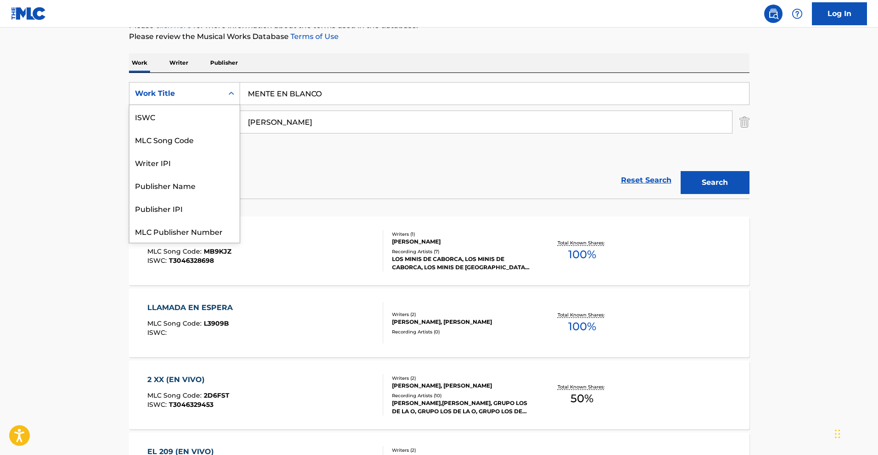
click at [203, 91] on div "Work Title" at bounding box center [176, 93] width 83 height 11
click at [180, 138] on div "Writer IPI" at bounding box center [184, 139] width 110 height 23
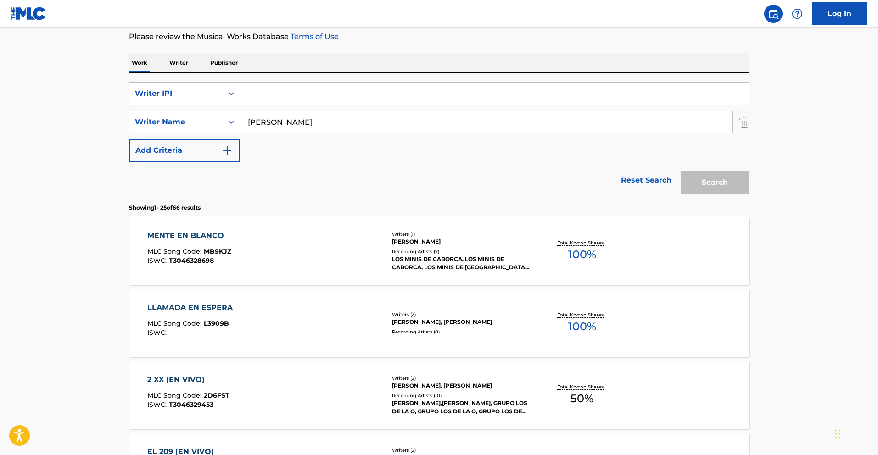
click at [182, 66] on p "Writer" at bounding box center [179, 62] width 24 height 19
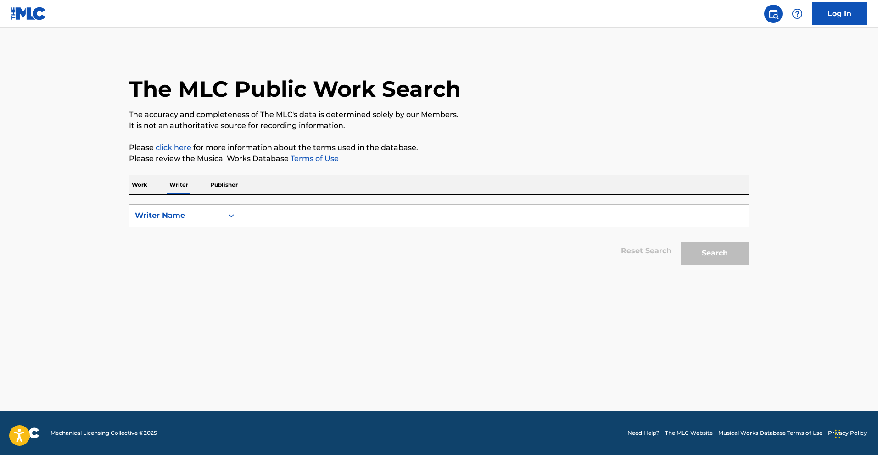
click at [225, 223] on div "Search Form" at bounding box center [231, 215] width 17 height 17
click at [202, 242] on div "Writer IPI" at bounding box center [184, 238] width 110 height 23
click at [296, 217] on input "Search Form" at bounding box center [494, 216] width 509 height 22
paste input "00733583335"
type input "00733583335"
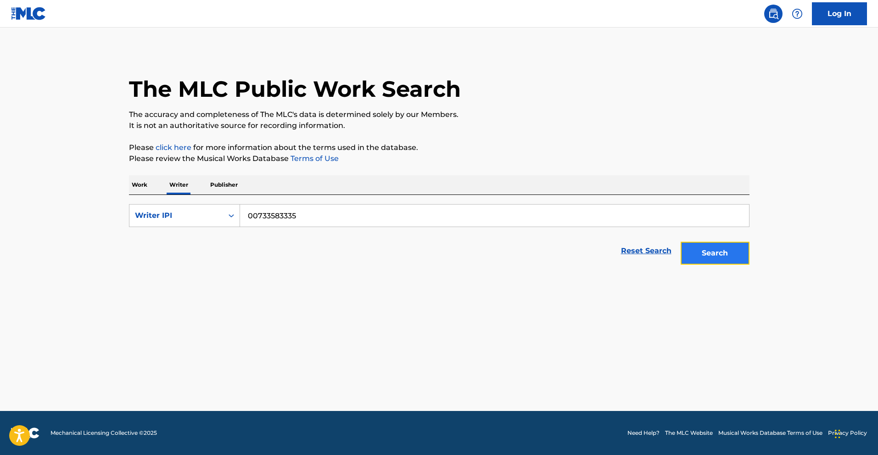
click at [742, 251] on button "Search" at bounding box center [714, 253] width 69 height 23
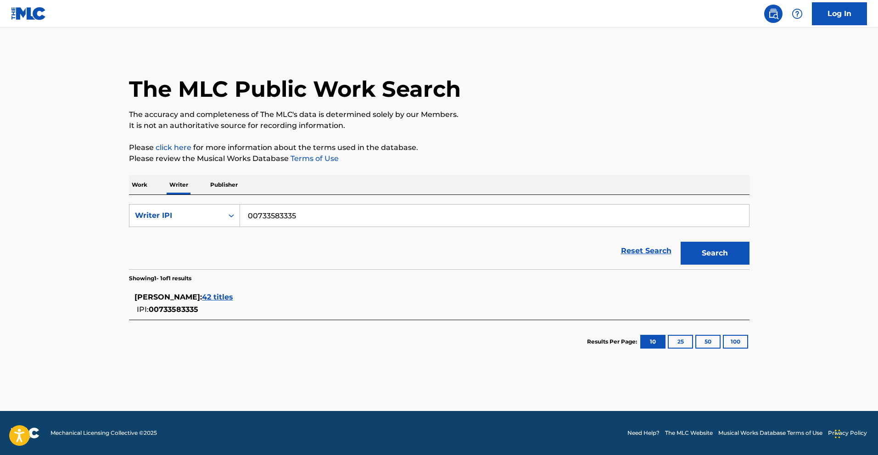
click at [228, 294] on span "42 titles" at bounding box center [217, 297] width 31 height 9
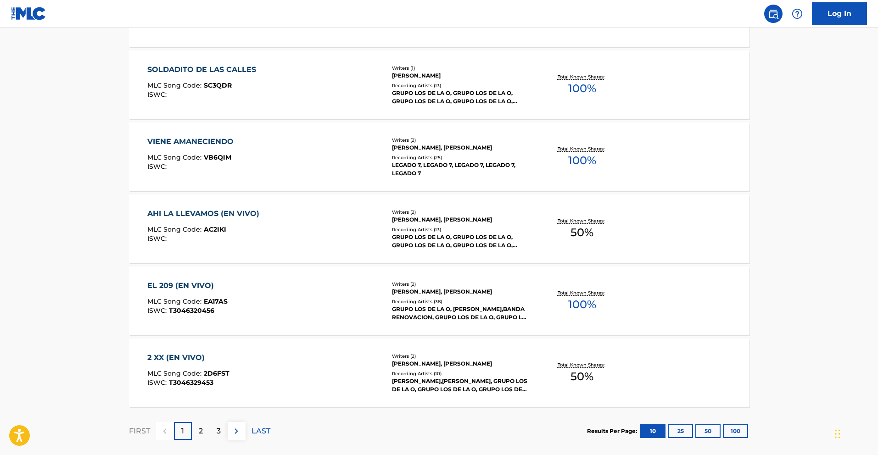
scroll to position [668, 0]
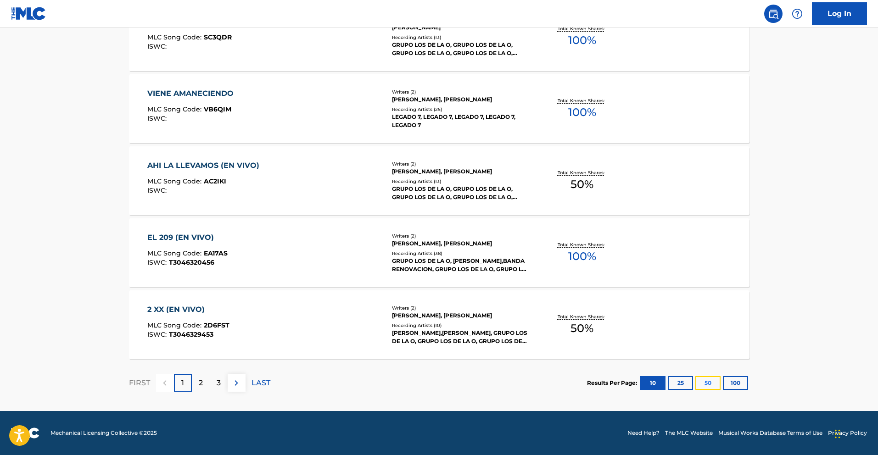
click at [706, 379] on button "50" at bounding box center [707, 383] width 25 height 14
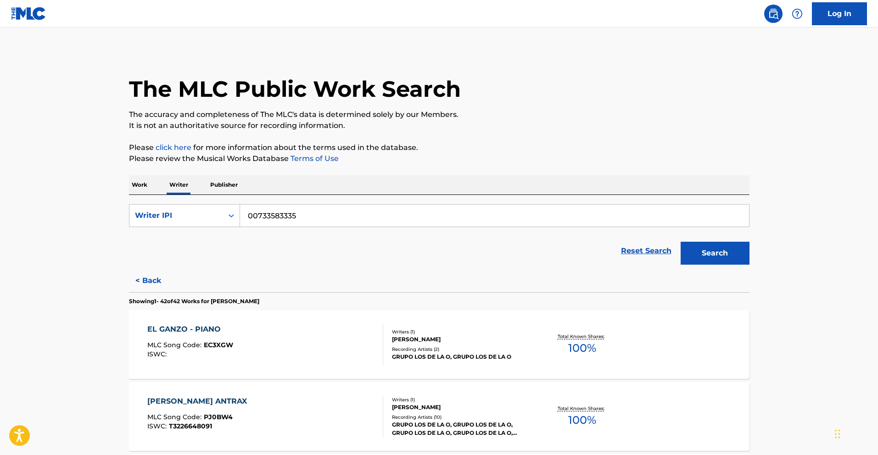
scroll to position [822, 0]
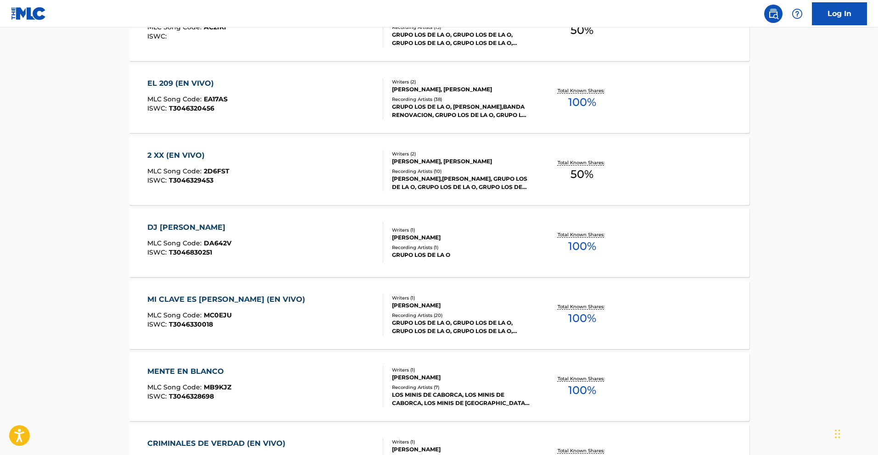
click at [181, 229] on div "DJ [PERSON_NAME]" at bounding box center [189, 227] width 84 height 11
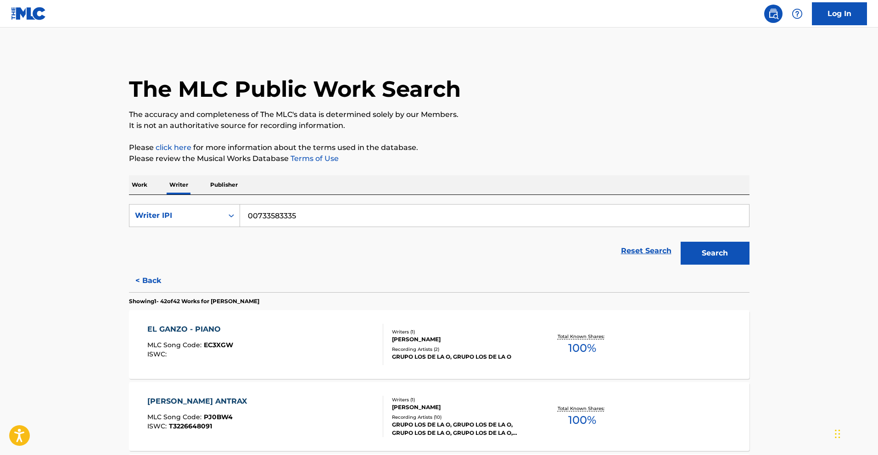
scroll to position [1903, 0]
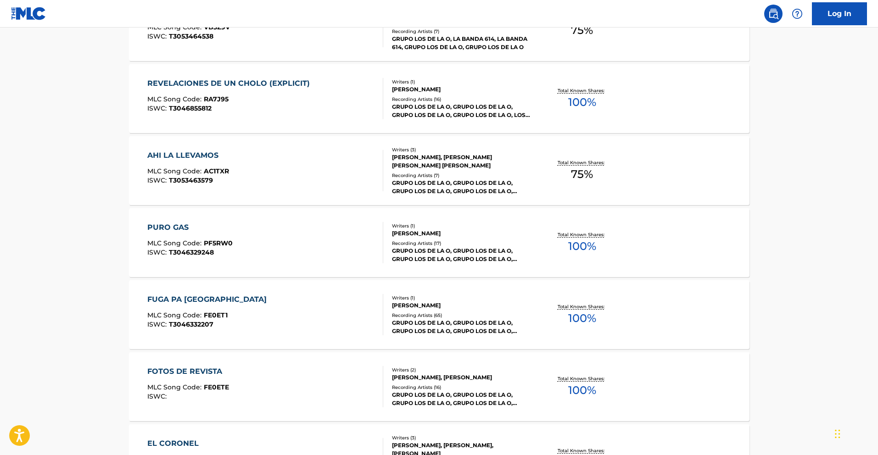
click at [178, 230] on div "PURO GAS" at bounding box center [189, 227] width 85 height 11
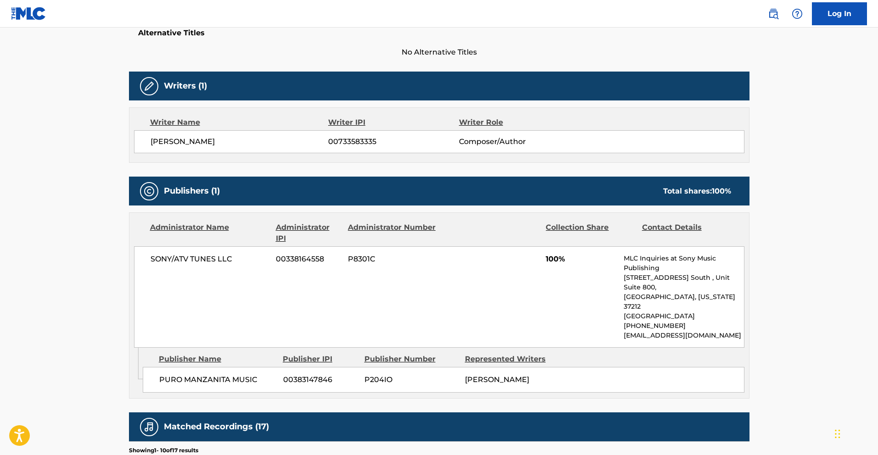
scroll to position [249, 0]
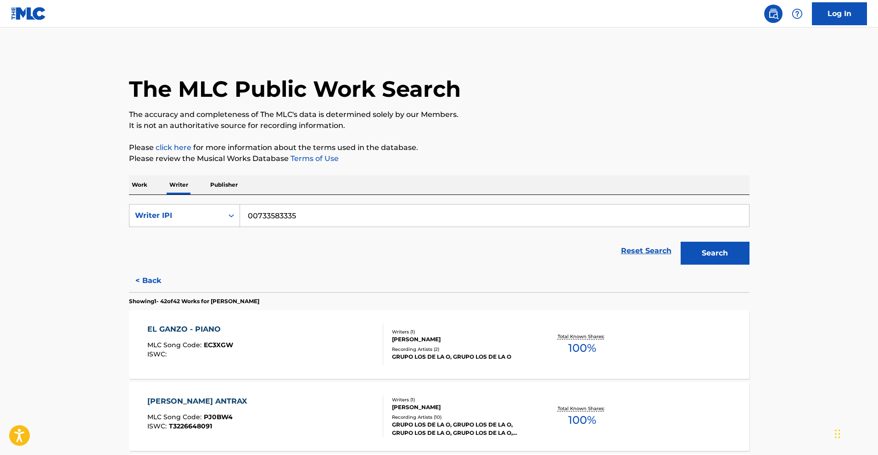
drag, startPoint x: 301, startPoint y: 217, endPoint x: 258, endPoint y: 219, distance: 42.3
click at [258, 219] on input "00733583335" at bounding box center [494, 216] width 509 height 22
paste input "372727053"
click at [709, 255] on button "Search" at bounding box center [714, 253] width 69 height 23
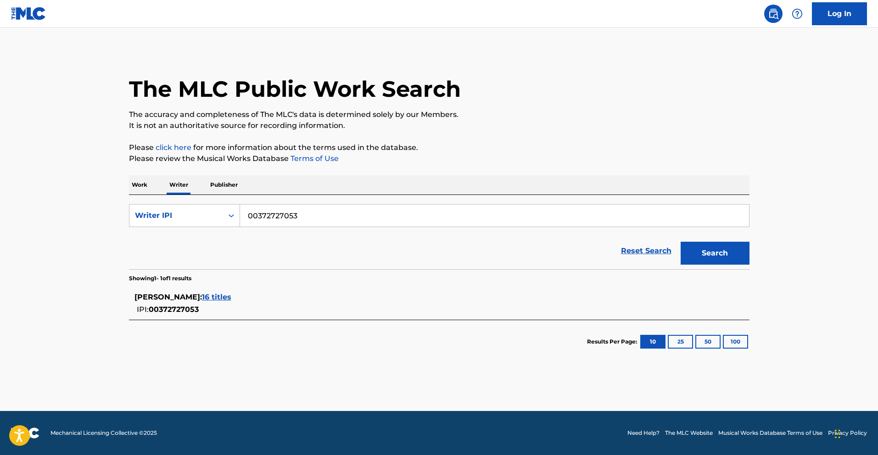
click at [229, 297] on span "16 titles" at bounding box center [216, 297] width 29 height 9
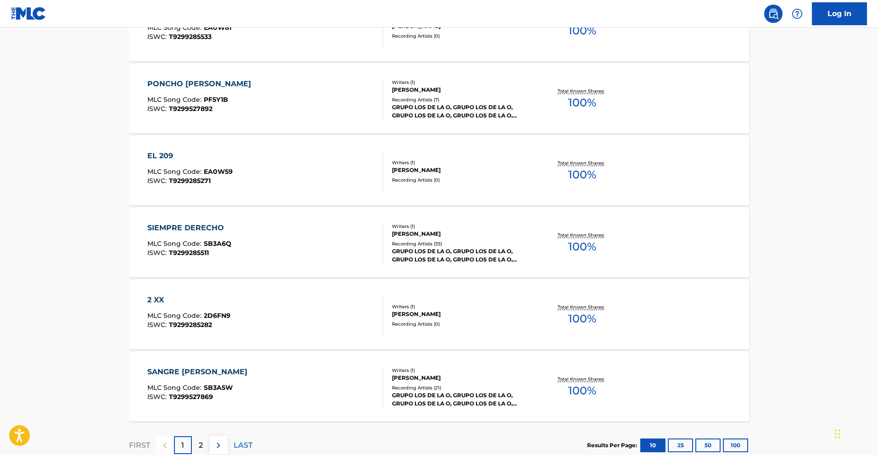
scroll to position [668, 0]
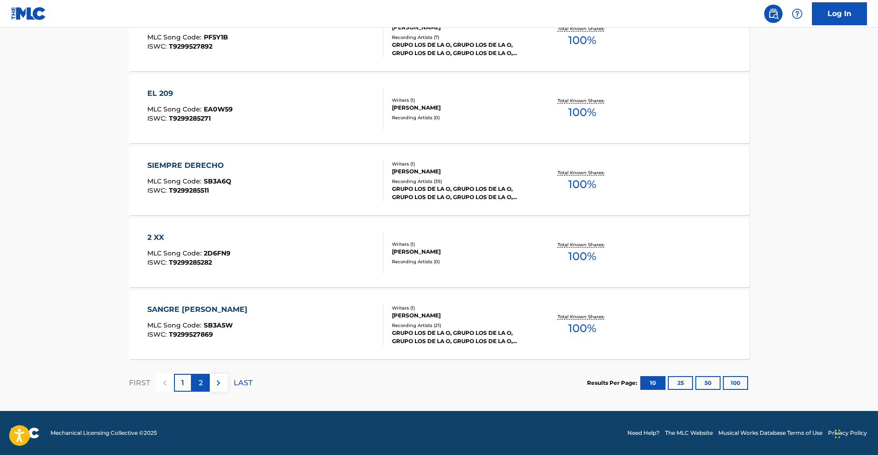
click at [199, 380] on p "2" at bounding box center [201, 383] width 4 height 11
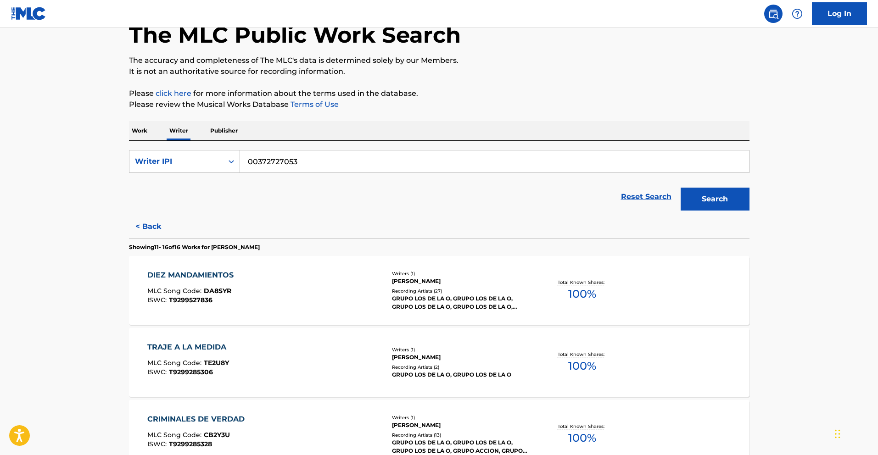
scroll to position [0, 0]
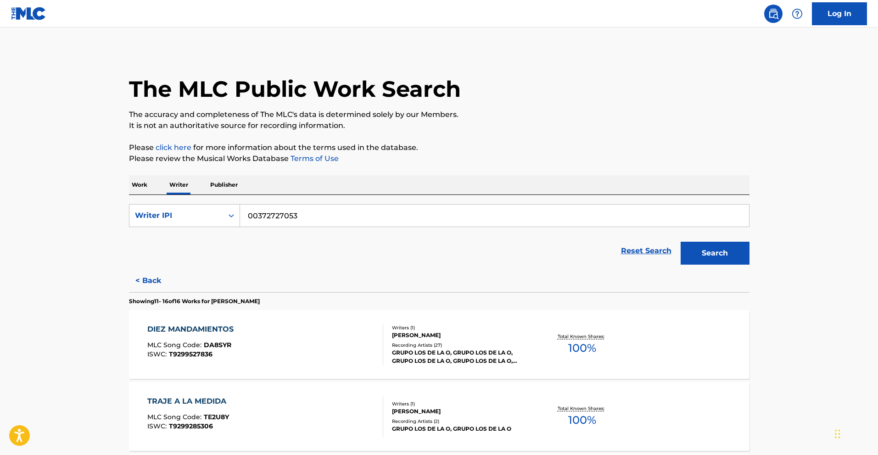
drag, startPoint x: 301, startPoint y: 214, endPoint x: 259, endPoint y: 217, distance: 42.3
click at [259, 217] on input "00372727053" at bounding box center [494, 216] width 509 height 22
paste input "733583335"
click at [733, 259] on button "Search" at bounding box center [714, 253] width 69 height 23
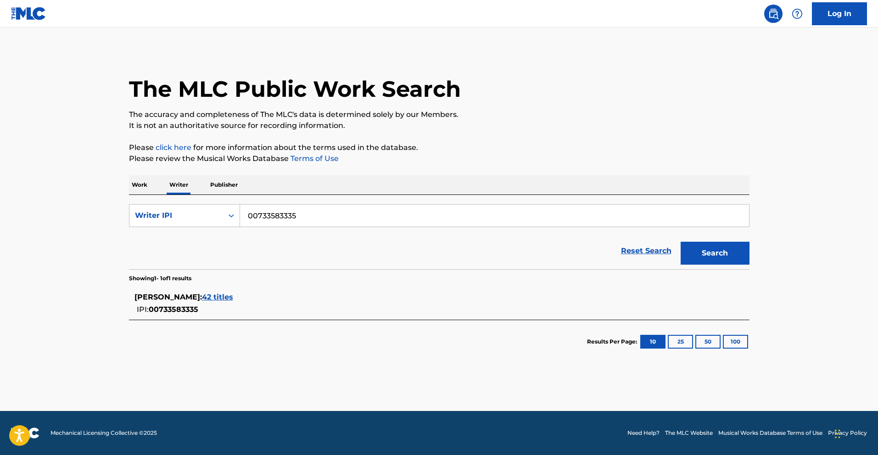
click at [216, 299] on span "42 titles" at bounding box center [217, 297] width 31 height 9
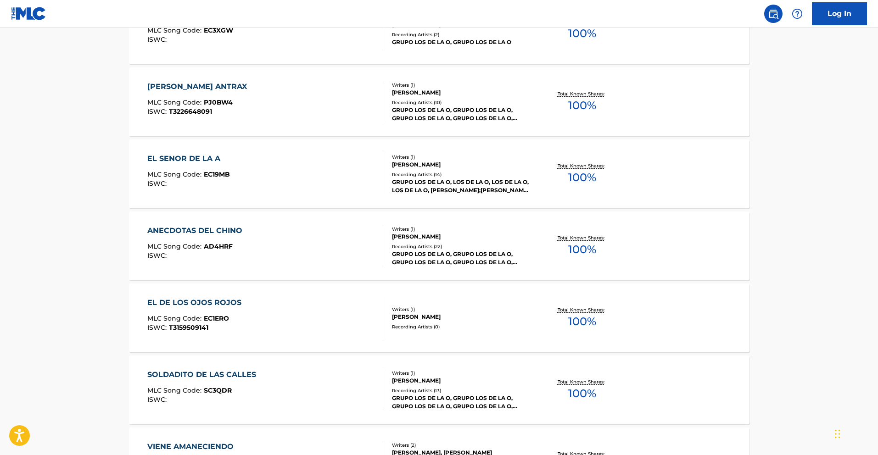
scroll to position [668, 0]
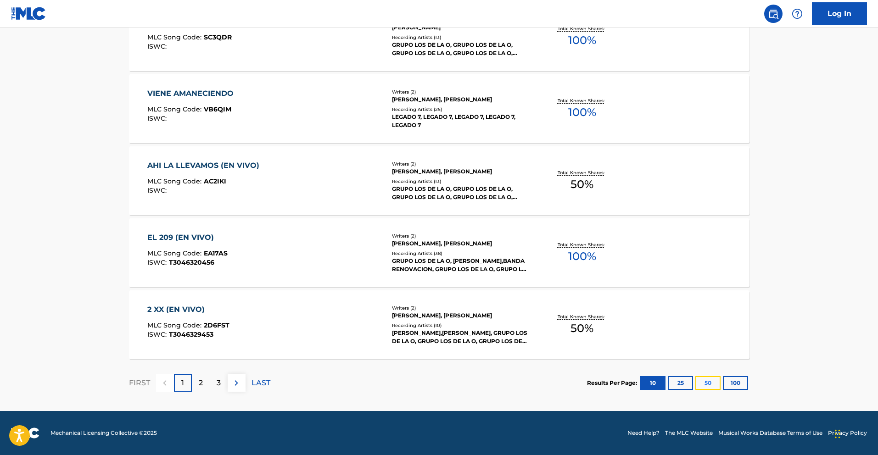
click at [708, 382] on button "50" at bounding box center [707, 383] width 25 height 14
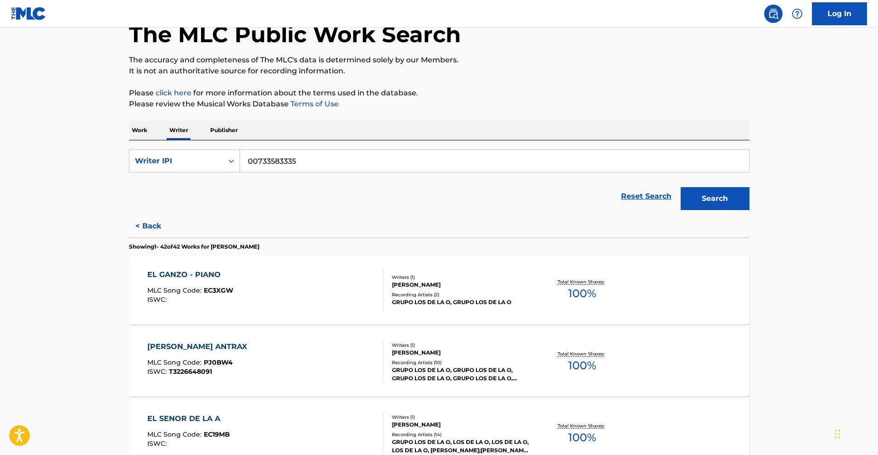
scroll to position [0, 0]
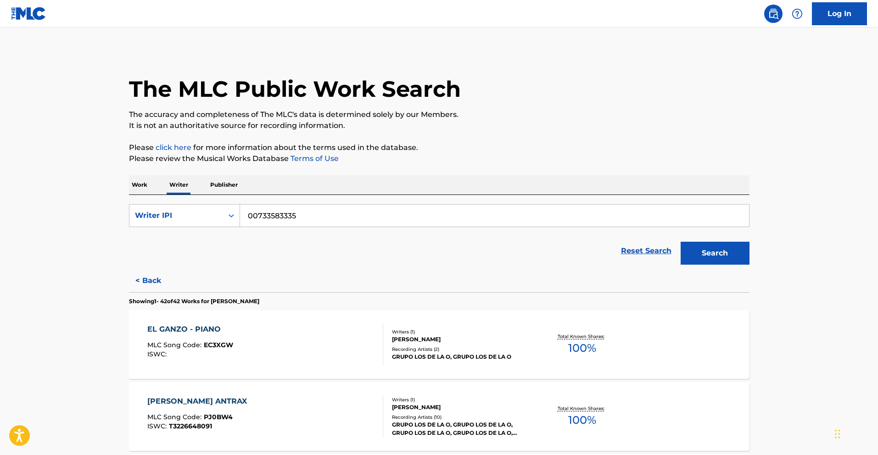
drag, startPoint x: 307, startPoint y: 217, endPoint x: 282, endPoint y: 221, distance: 25.4
click at [282, 221] on input "00733583335" at bounding box center [494, 216] width 509 height 22
drag, startPoint x: 303, startPoint y: 218, endPoint x: 258, endPoint y: 219, distance: 45.0
click at [258, 219] on input "00733583335" at bounding box center [494, 216] width 509 height 22
paste input "372727053"
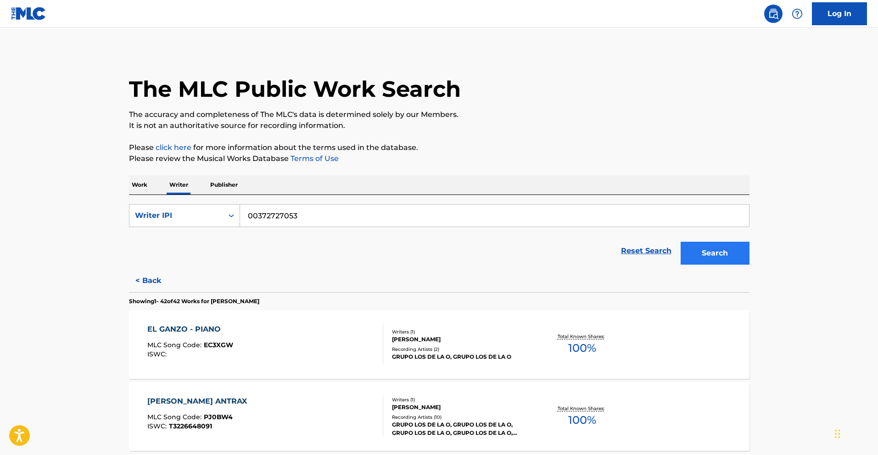
type input "00372727053"
click at [719, 247] on button "Search" at bounding box center [714, 253] width 69 height 23
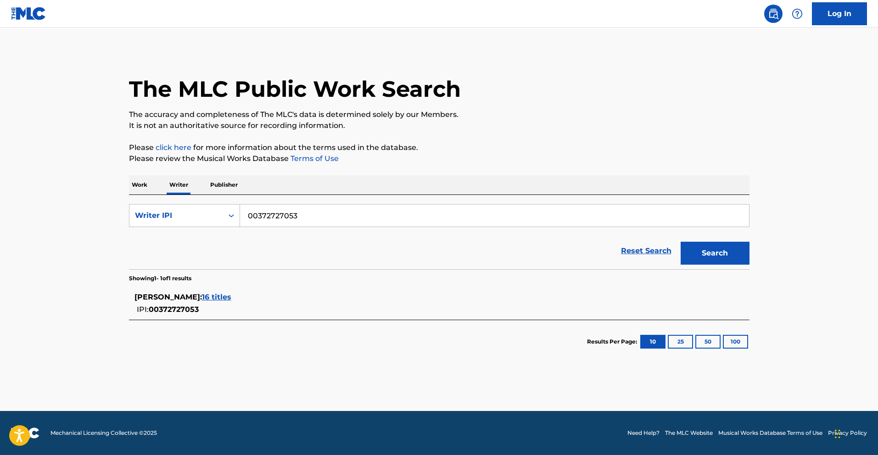
click at [221, 300] on span "16 titles" at bounding box center [216, 297] width 29 height 9
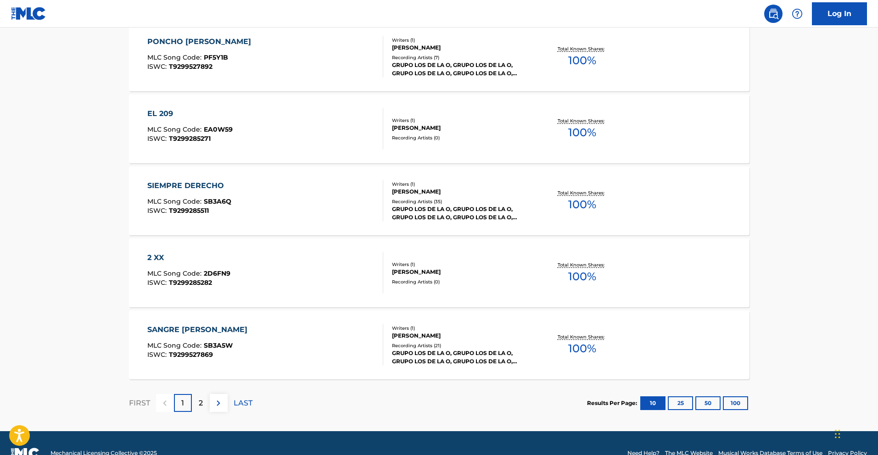
scroll to position [668, 0]
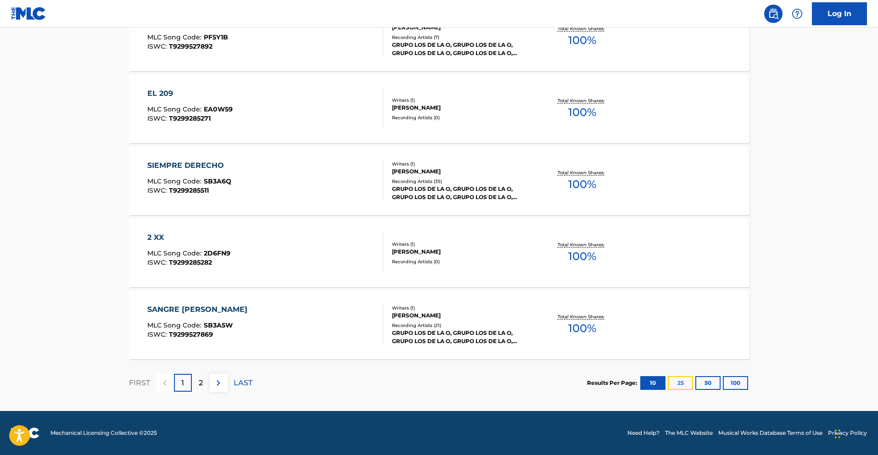
click at [685, 381] on button "25" at bounding box center [680, 383] width 25 height 14
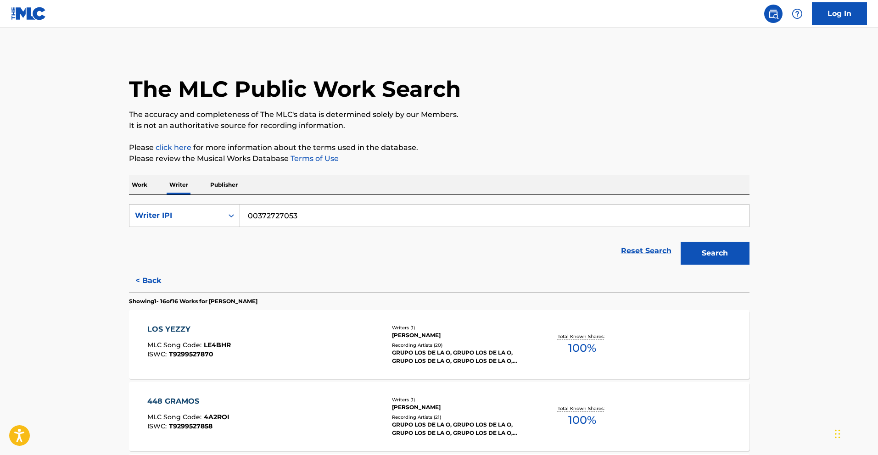
scroll to position [1096, 0]
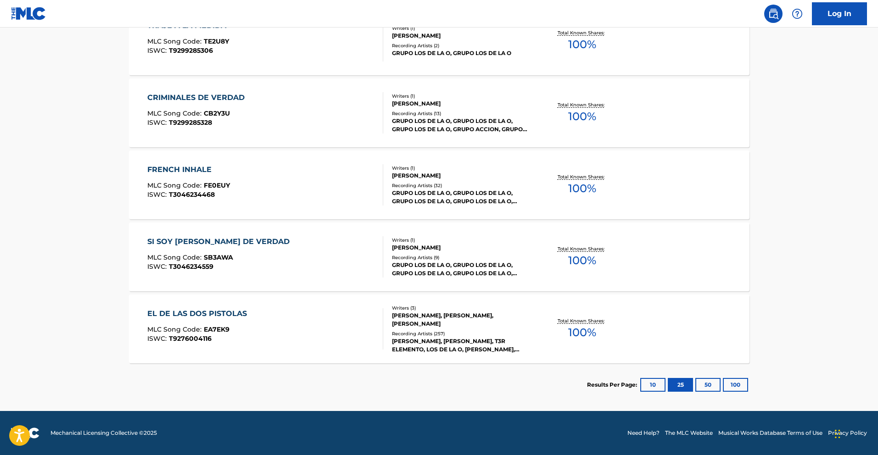
click at [244, 243] on div "SI SOY ZAMABADA DE VERDAD" at bounding box center [220, 241] width 147 height 11
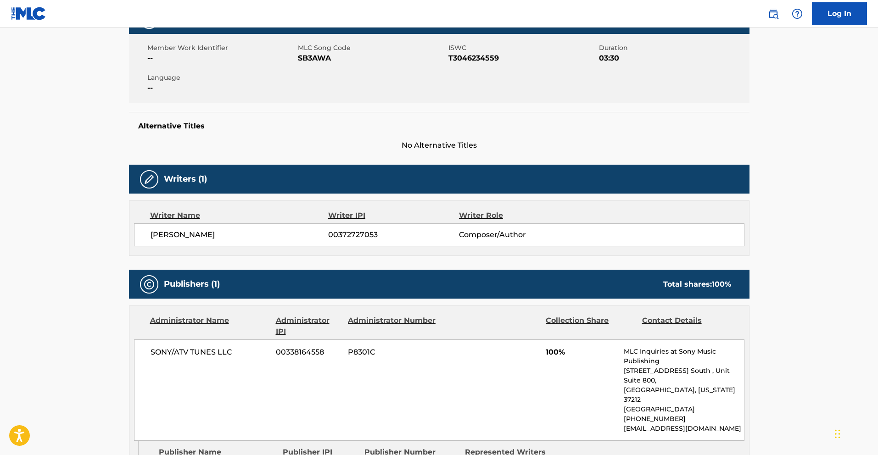
scroll to position [184, 0]
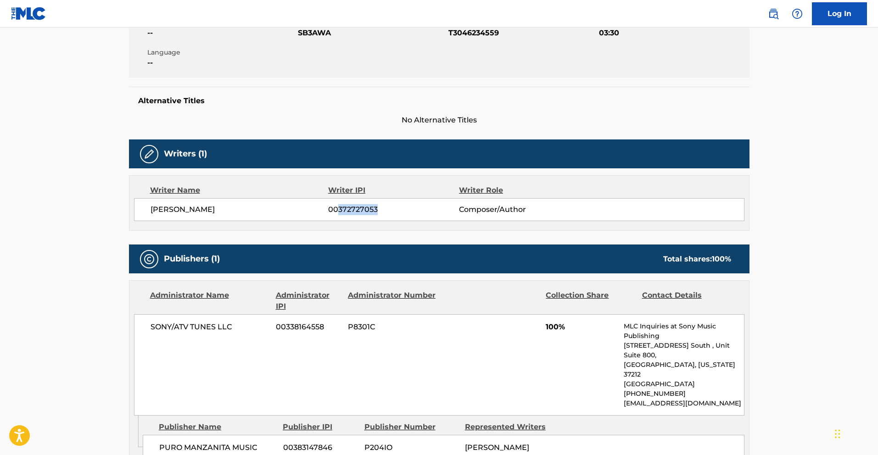
drag, startPoint x: 379, startPoint y: 210, endPoint x: 339, endPoint y: 212, distance: 39.9
click at [339, 212] on span "00372727053" at bounding box center [393, 209] width 130 height 11
copy span "372727053"
